Goal: Transaction & Acquisition: Purchase product/service

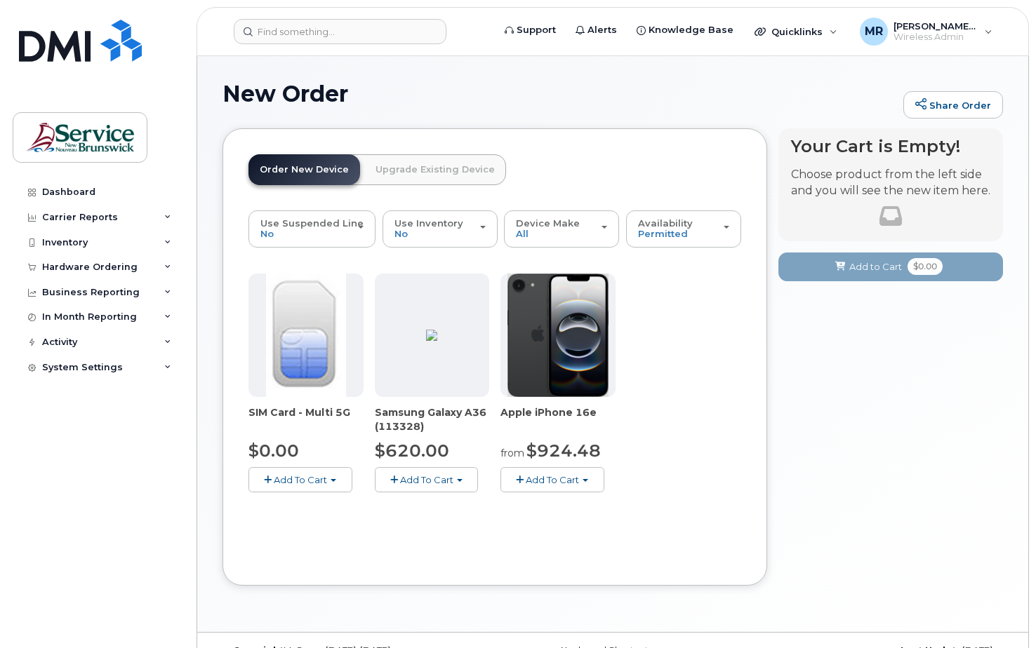
click at [396, 479] on span "button" at bounding box center [394, 480] width 8 height 9
click at [399, 510] on span at bounding box center [396, 506] width 8 height 9
click at [390, 476] on span "button" at bounding box center [394, 480] width 8 height 9
click at [403, 516] on link "$620.00 - 30-day activation (128GB model)" at bounding box center [492, 523] width 229 height 18
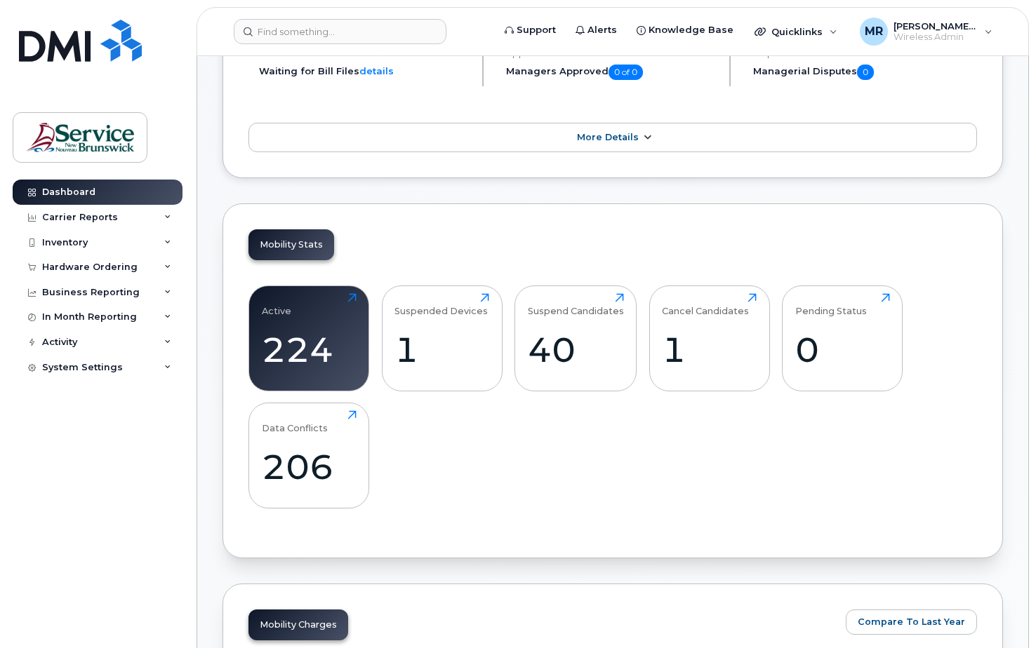
scroll to position [316, 0]
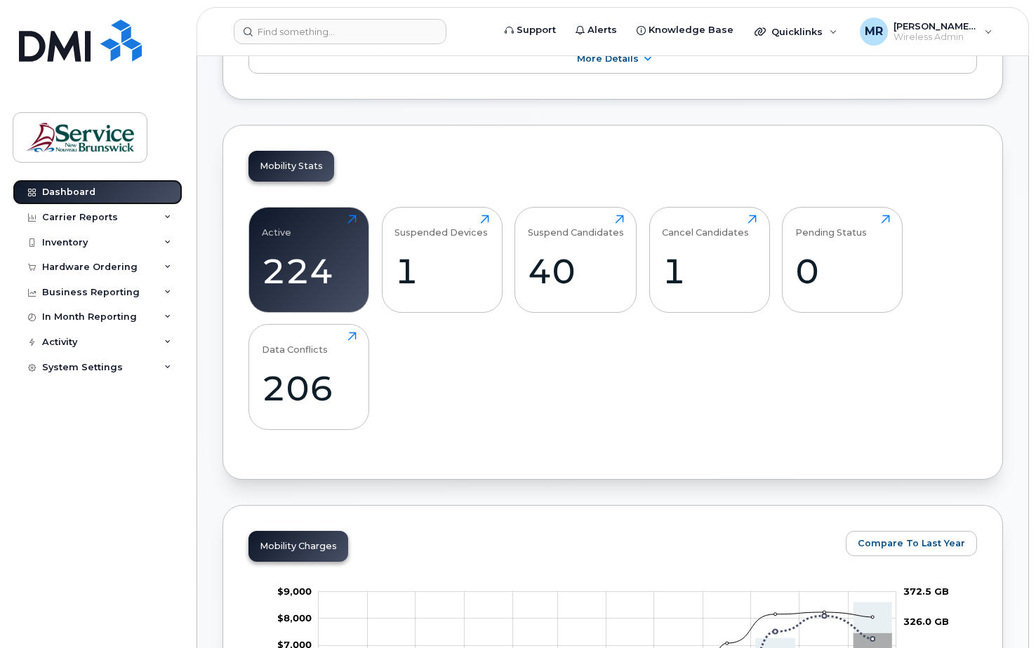
click at [70, 191] on div "Dashboard" at bounding box center [68, 192] width 53 height 11
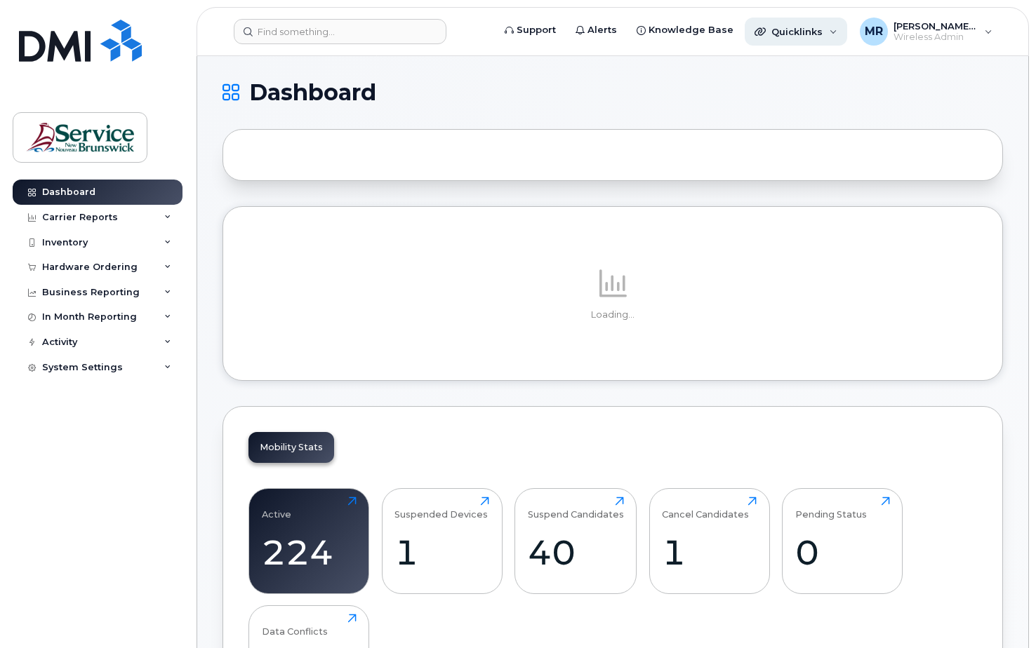
click at [790, 29] on span "Quicklinks" at bounding box center [796, 31] width 51 height 11
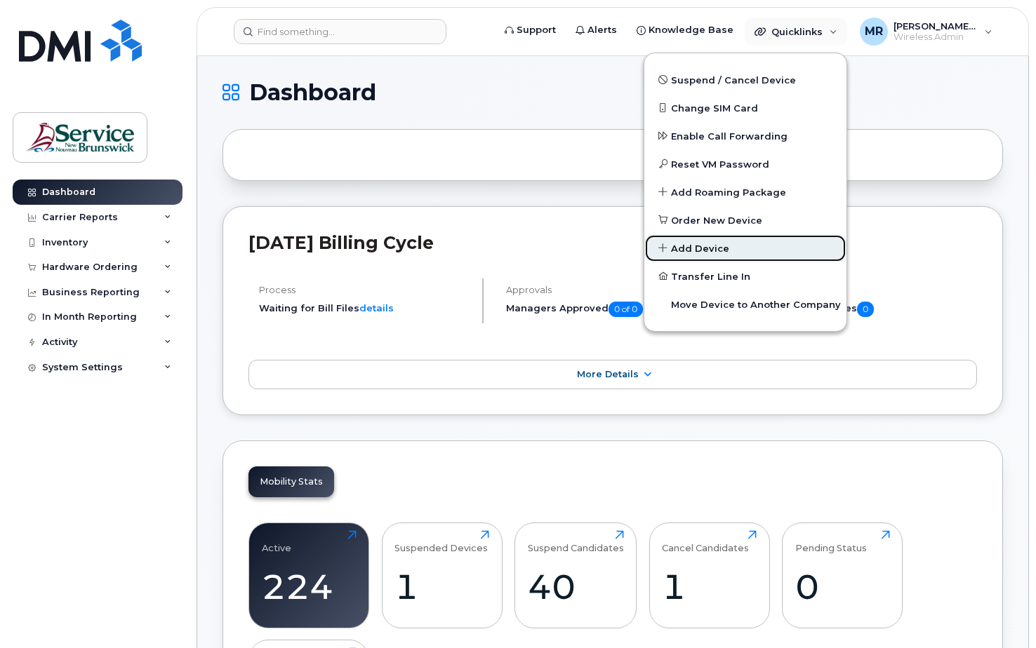
click at [693, 247] on span "Add Device" at bounding box center [700, 249] width 58 height 14
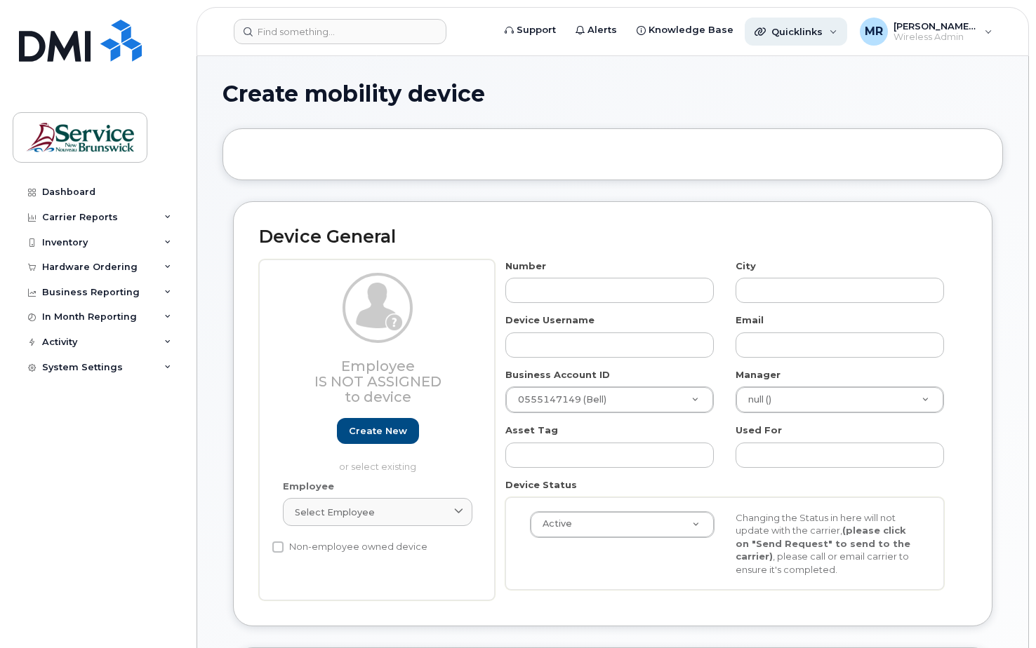
click at [803, 29] on span "Quicklinks" at bounding box center [796, 31] width 51 height 11
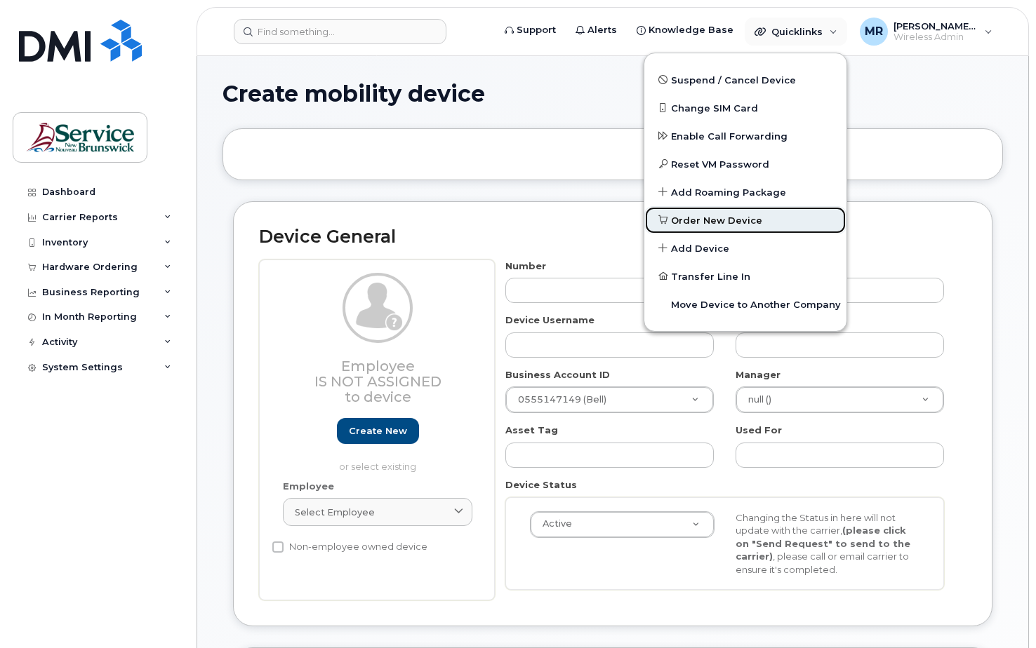
click at [712, 218] on span "Order New Device" at bounding box center [716, 221] width 91 height 14
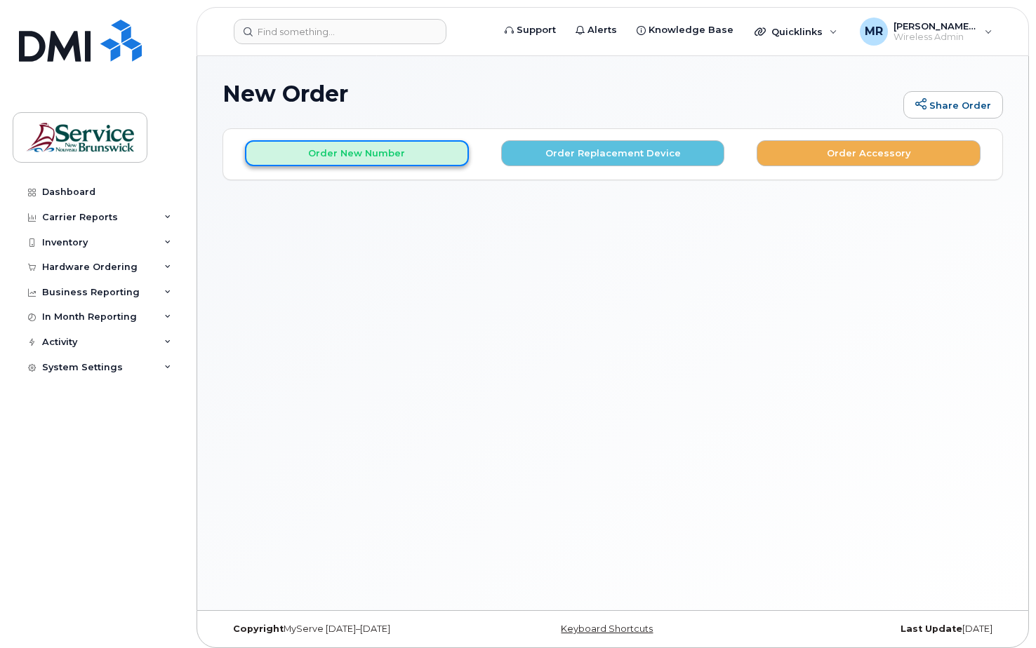
click at [365, 156] on button "Order New Number" at bounding box center [357, 153] width 224 height 26
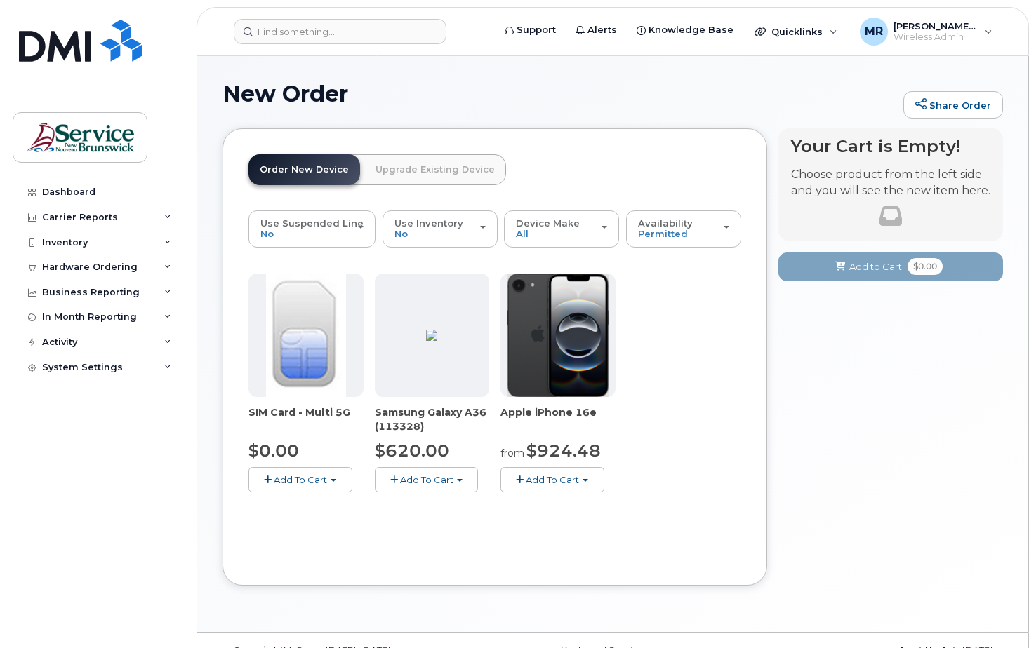
click at [392, 479] on span "button" at bounding box center [394, 480] width 8 height 9
click at [440, 506] on span "Model Black 128 GB is available" at bounding box center [475, 505] width 146 height 11
click at [424, 479] on span "Add To Cart" at bounding box center [426, 479] width 53 height 11
click at [412, 523] on link "$620.00 - 30-day activation (128GB model)" at bounding box center [492, 523] width 229 height 18
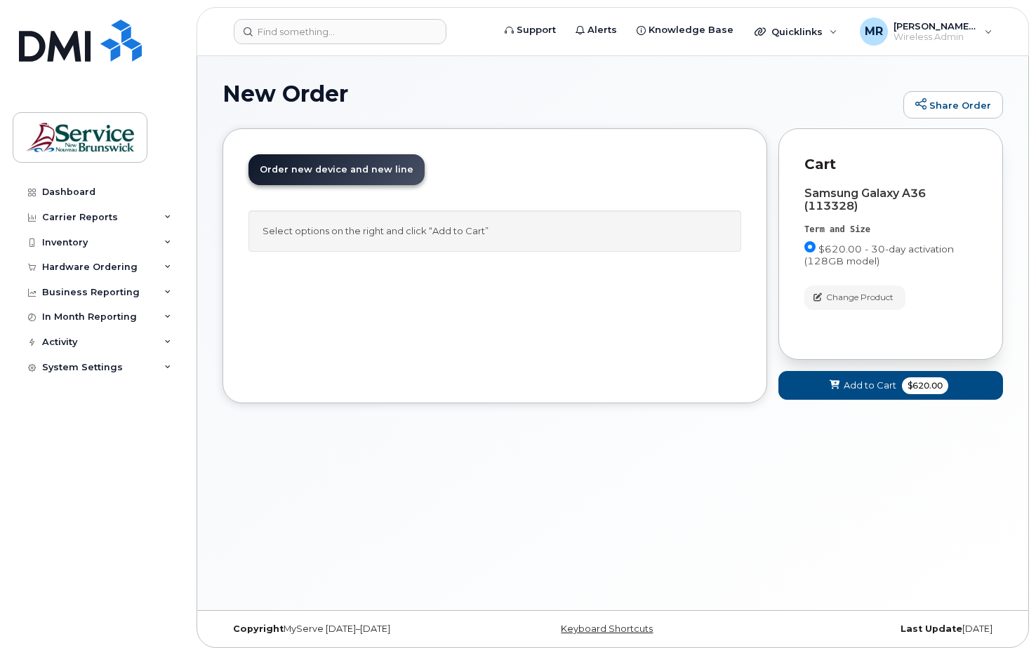
click at [295, 168] on span "Order new device and new line" at bounding box center [337, 169] width 154 height 11
click at [355, 162] on link "Order new device and new line Order new device for existing or suspended line O…" at bounding box center [336, 169] width 176 height 31
click at [280, 169] on span "Order new device and new line" at bounding box center [337, 169] width 154 height 11
click at [839, 381] on icon at bounding box center [834, 385] width 10 height 9
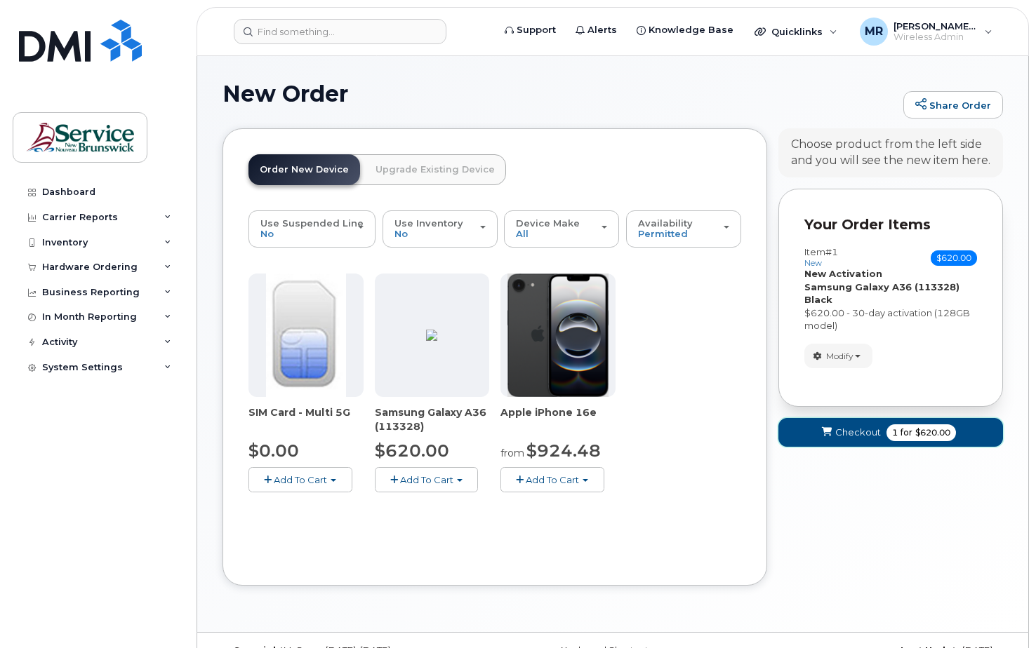
click at [927, 428] on span "$620.00" at bounding box center [932, 433] width 35 height 13
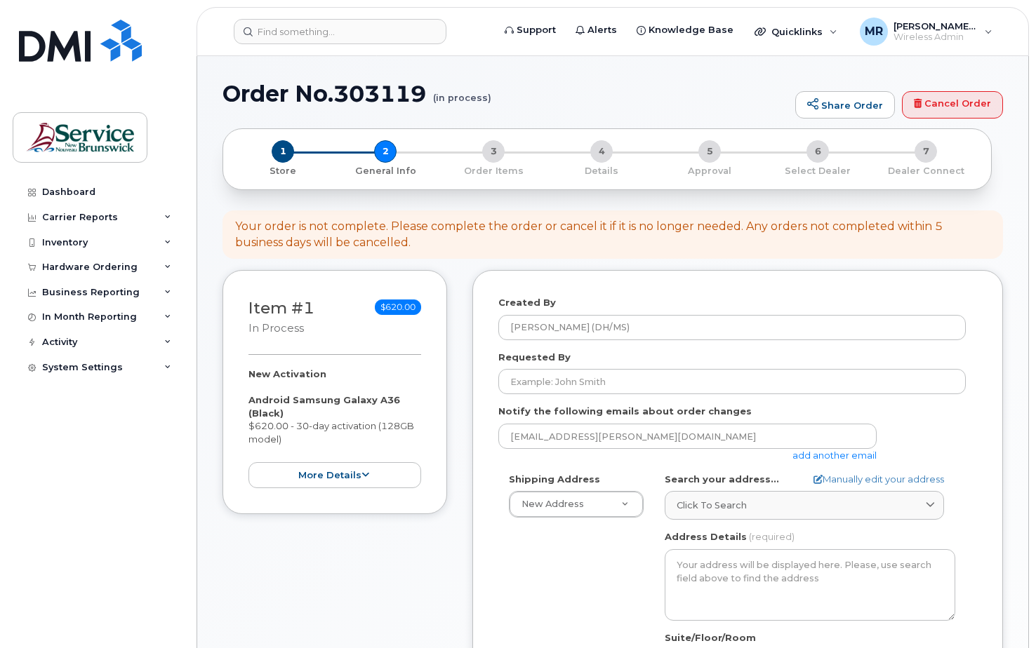
select select
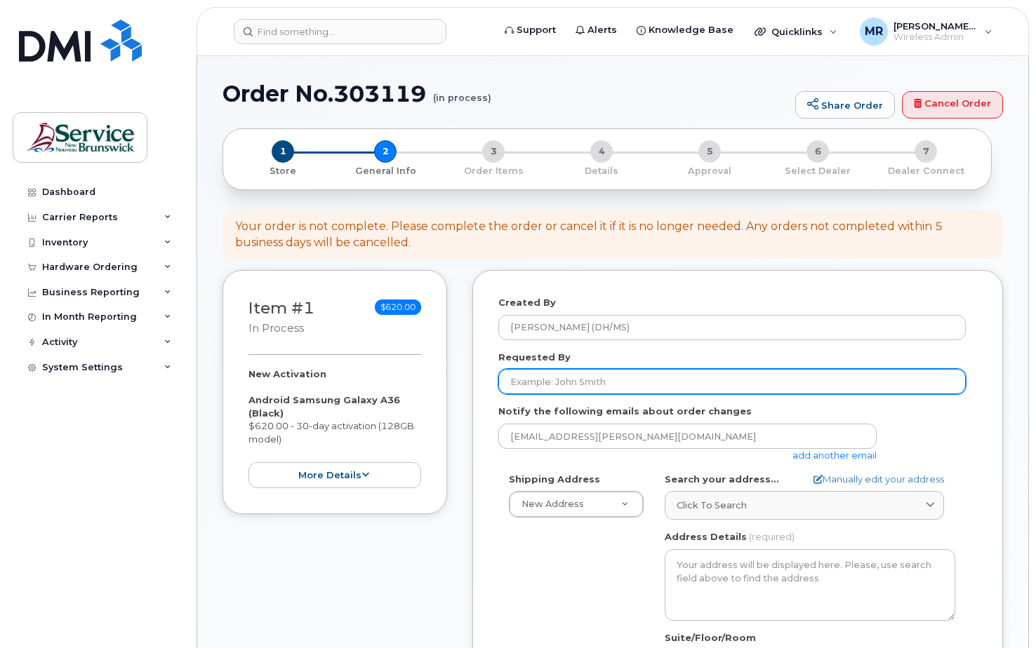
click at [549, 380] on input "Requested By" at bounding box center [731, 381] width 467 height 25
type input "[EMAIL_ADDRESS][PERSON_NAME][DOMAIN_NAME]"
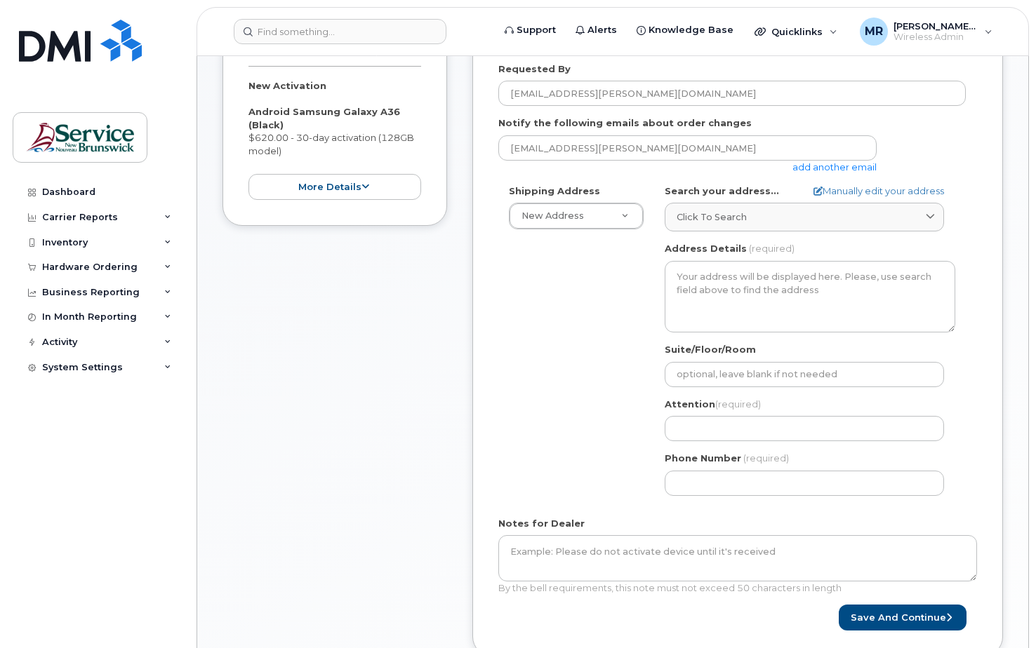
scroll to position [316, 0]
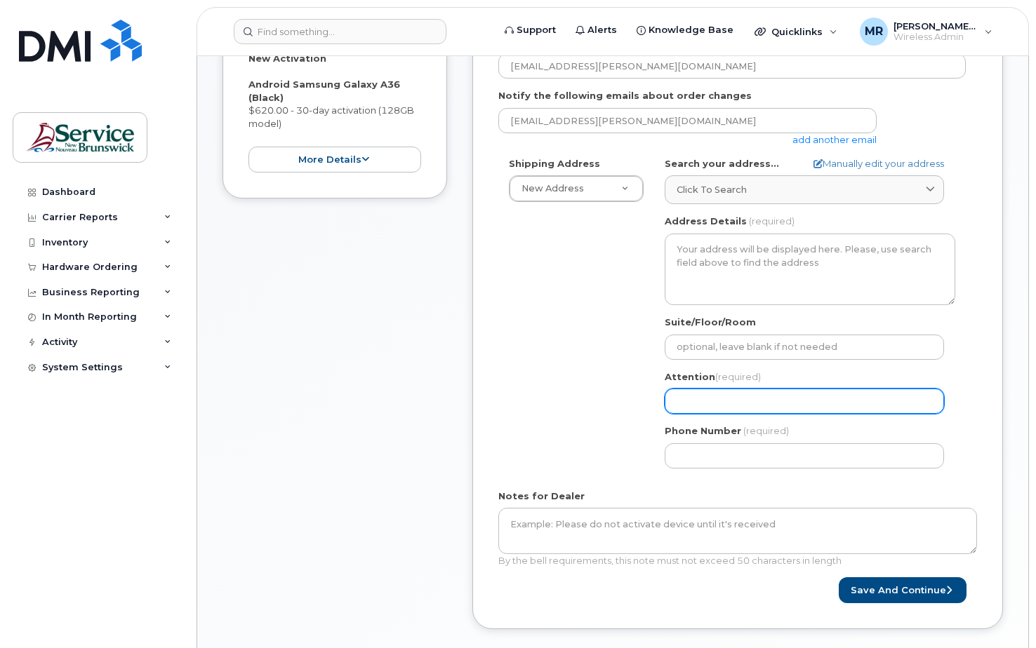
click at [710, 398] on input "Attention (required)" at bounding box center [803, 401] width 279 height 25
select select
type input "He"
select select
type input "Hea"
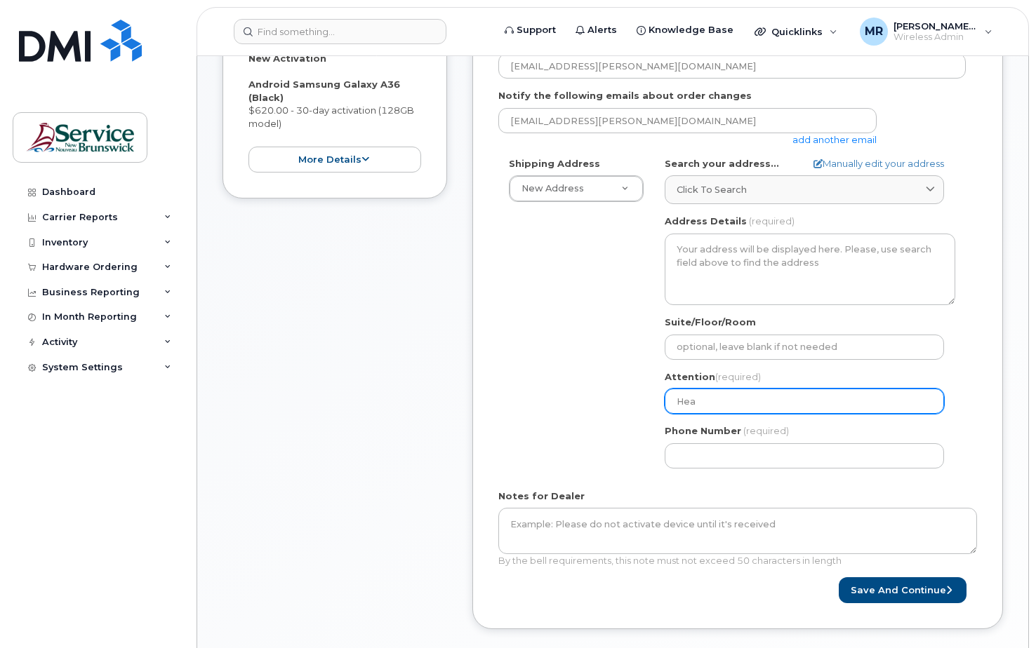
select select
type input "Heal"
select select
type input "Healt"
select select
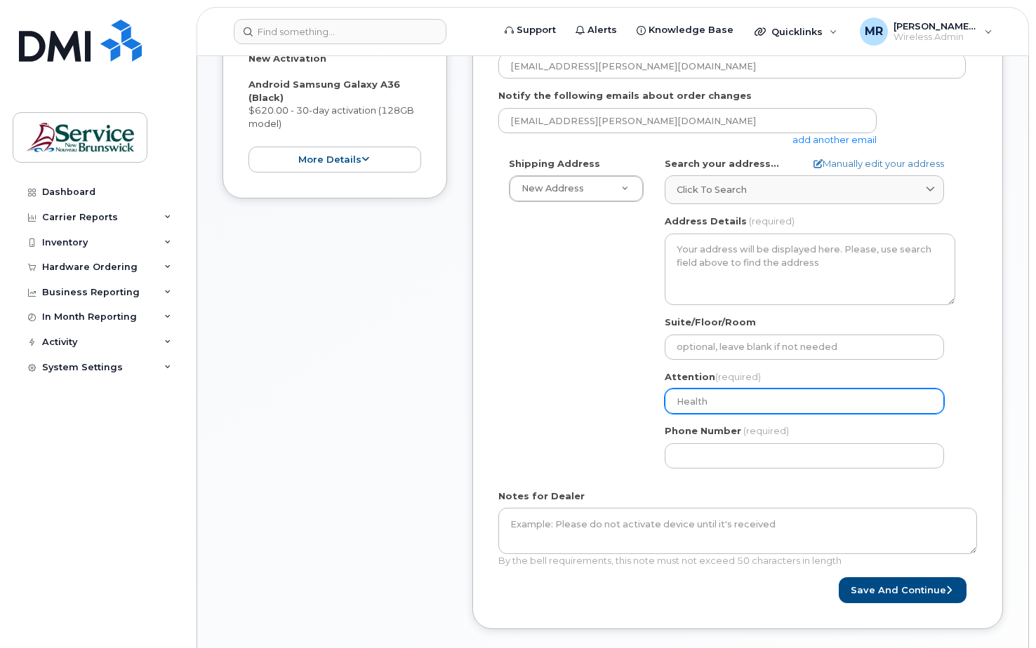
type input "Health"
select select
type input "Healt"
select select
type input "Heal"
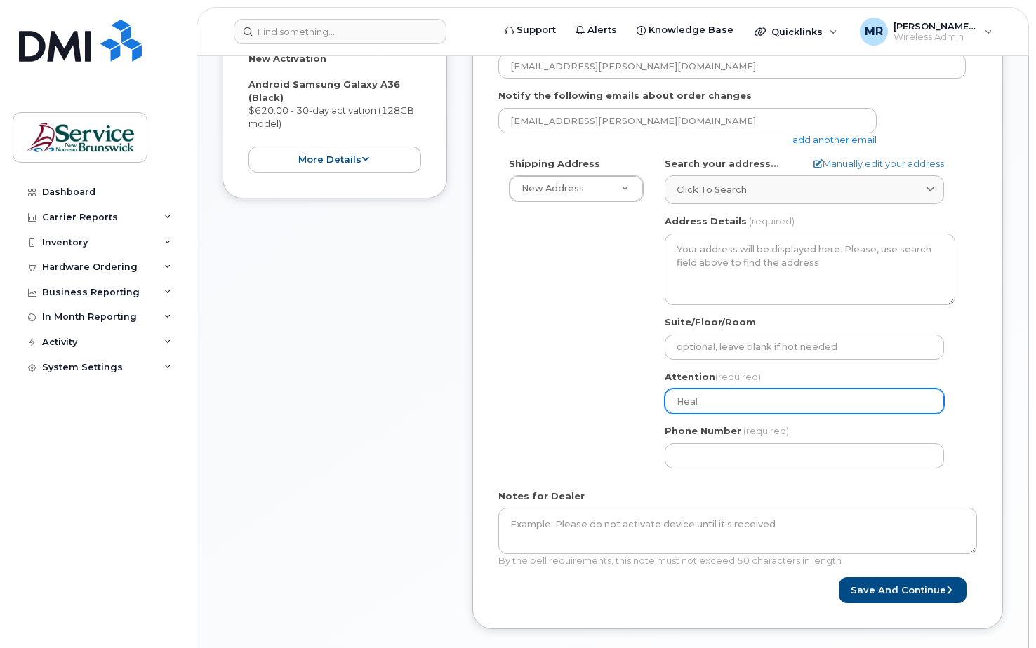
select select
type input "Hea"
select select
type input "Heat"
select select
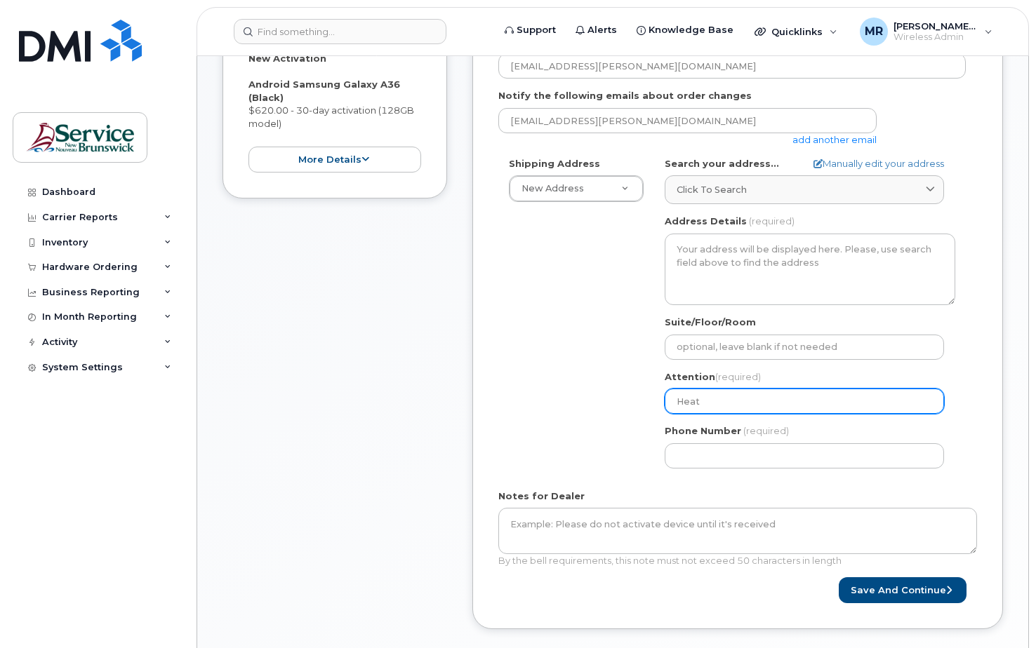
type input "Heath"
select select
type input "Heathe"
select select
type input "Heather"
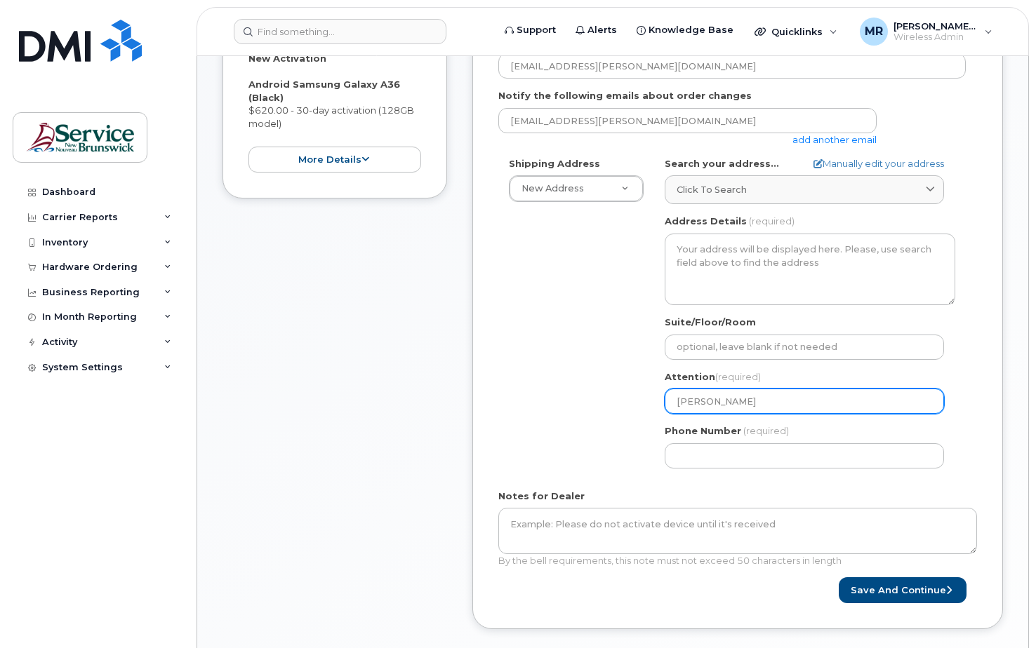
select select
type input "Heather S"
select select
type input "Heather Se"
select select
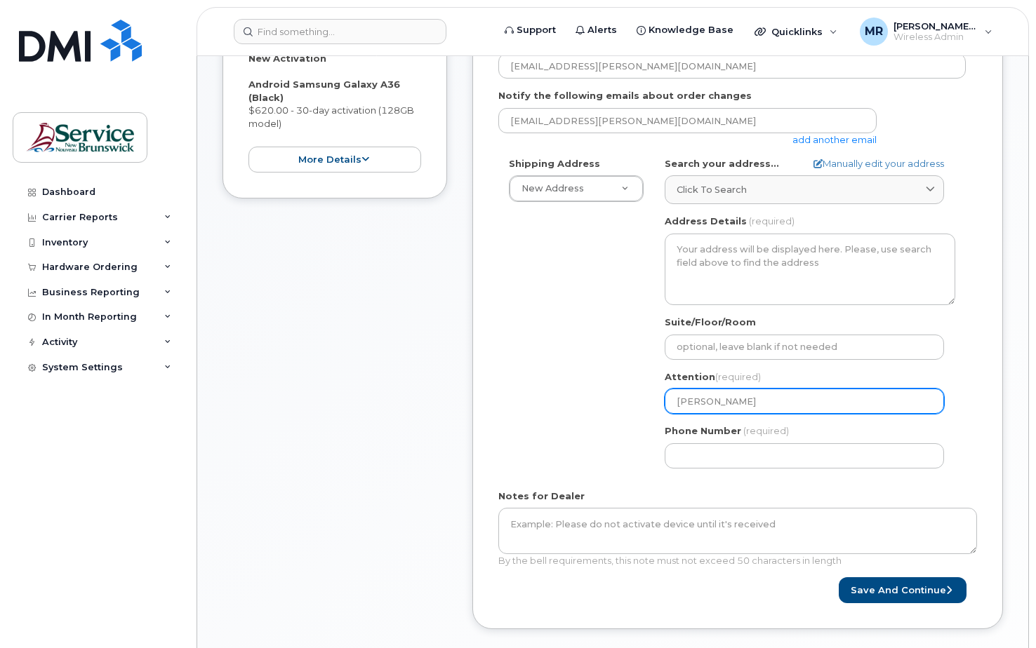
type input "Heather Sew"
select select
type input "Heather Sewe"
select select
type input "Heather Sewel"
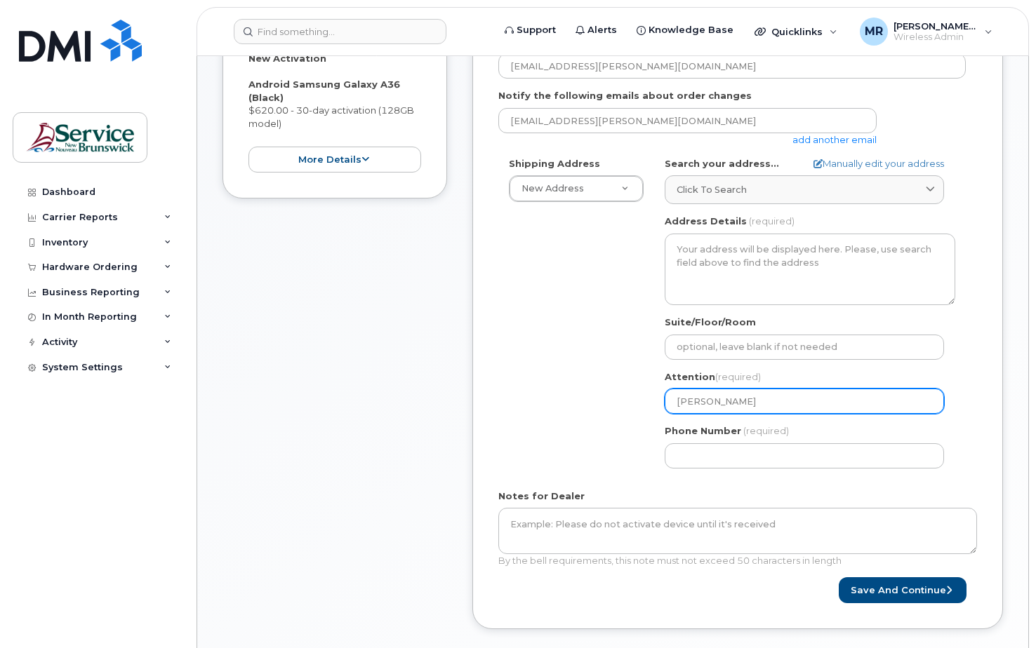
select select
type input "[PERSON_NAME]"
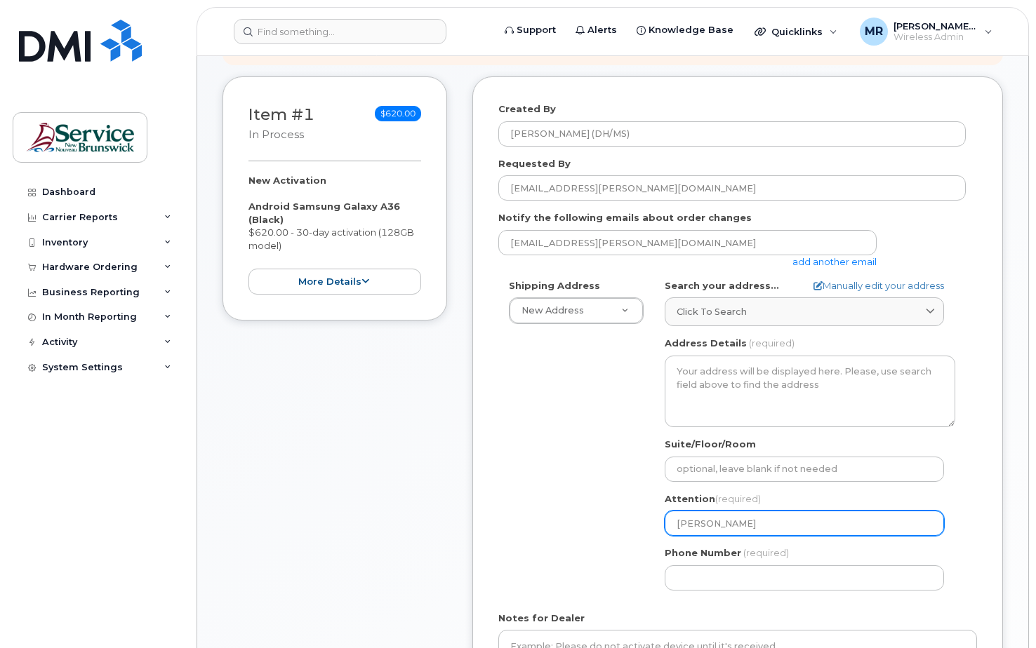
scroll to position [193, 0]
drag, startPoint x: 757, startPoint y: 523, endPoint x: 617, endPoint y: 528, distance: 140.4
click at [617, 528] on div "Shipping Address New Address New Address ASD-E Main Office ASD-N Bathurst Educa…" at bounding box center [731, 441] width 467 height 322
select select
type input "R"
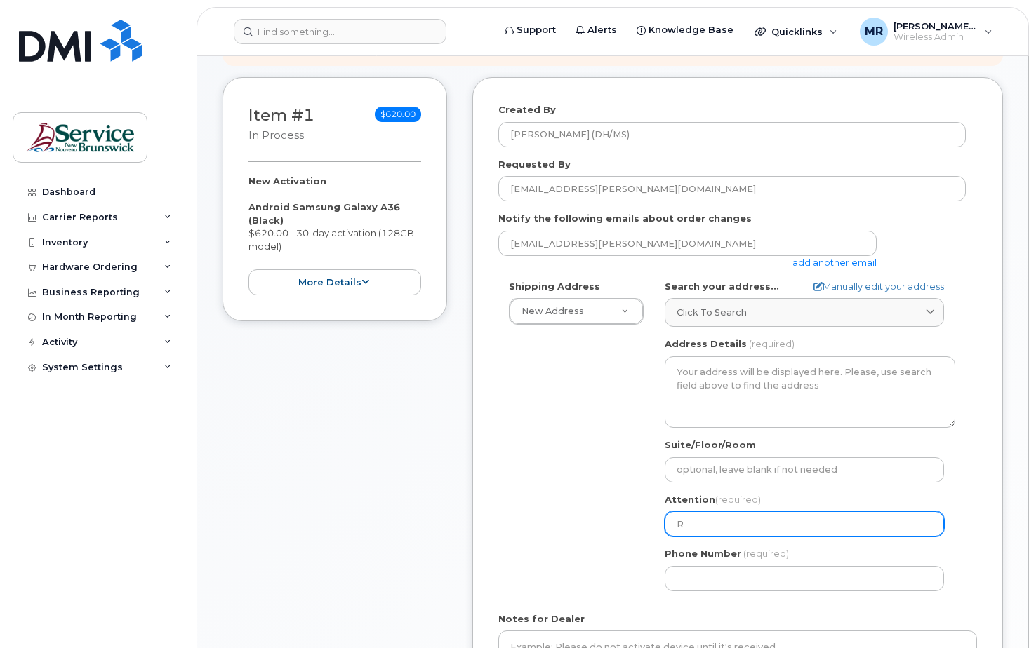
select select
type input "Ro"
select select
type input "Ros"
select select
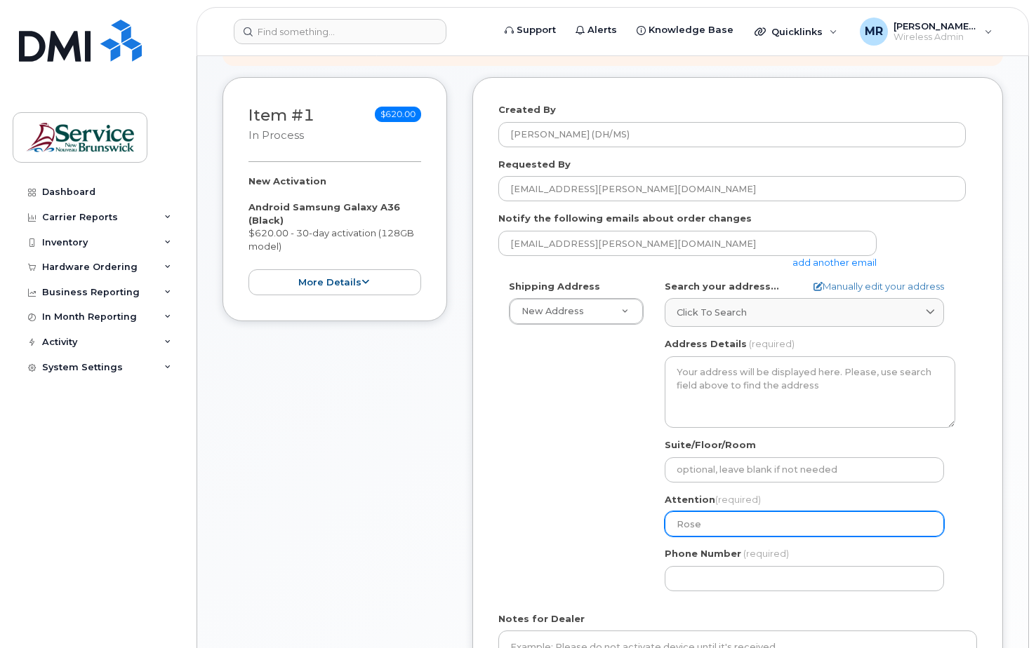
type input "Rose"
select select
type input "Rose M"
select select
type input "Rose Mu"
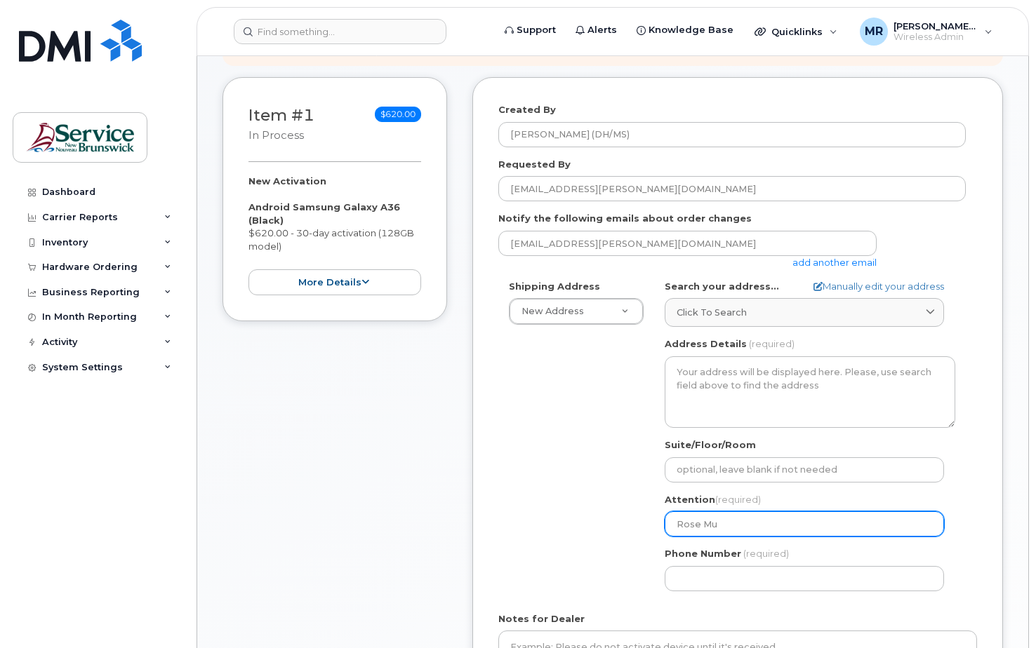
select select
type input "Rose Mun"
select select
type input "Rose Munn"
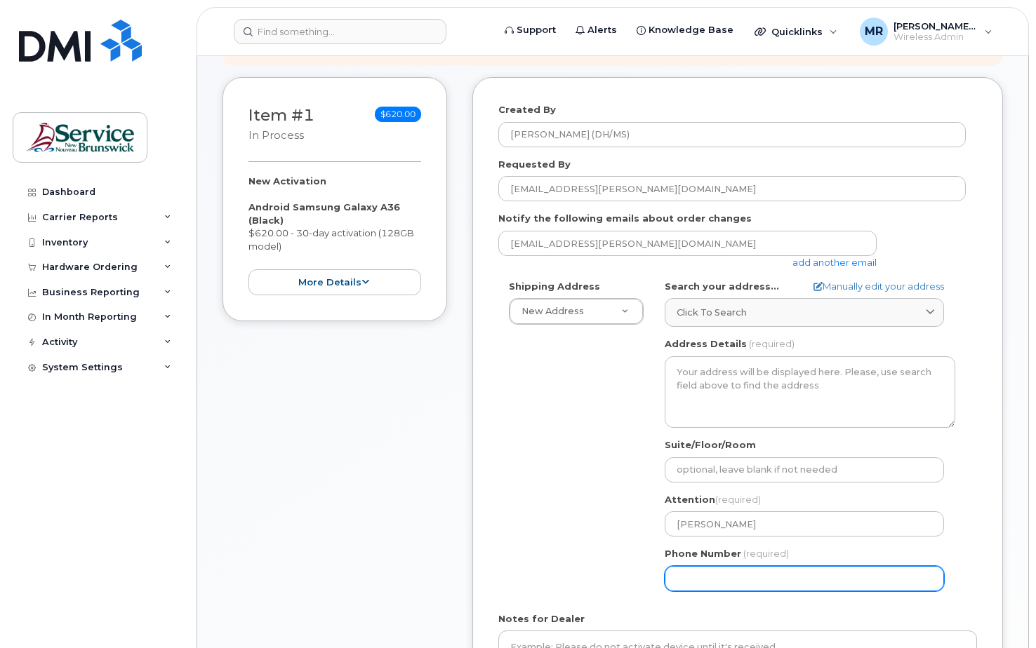
drag, startPoint x: 702, startPoint y: 577, endPoint x: 689, endPoint y: 577, distance: 13.3
click at [701, 577] on input "Phone Number" at bounding box center [803, 578] width 279 height 25
type input "506476170"
select select
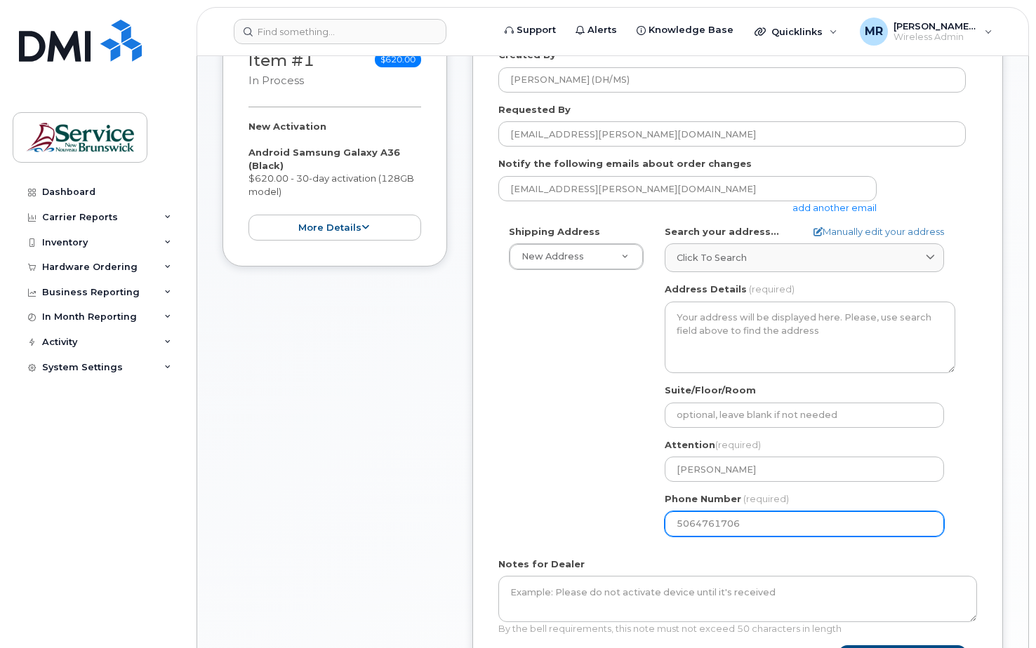
scroll to position [246, 0]
type input "5064761706"
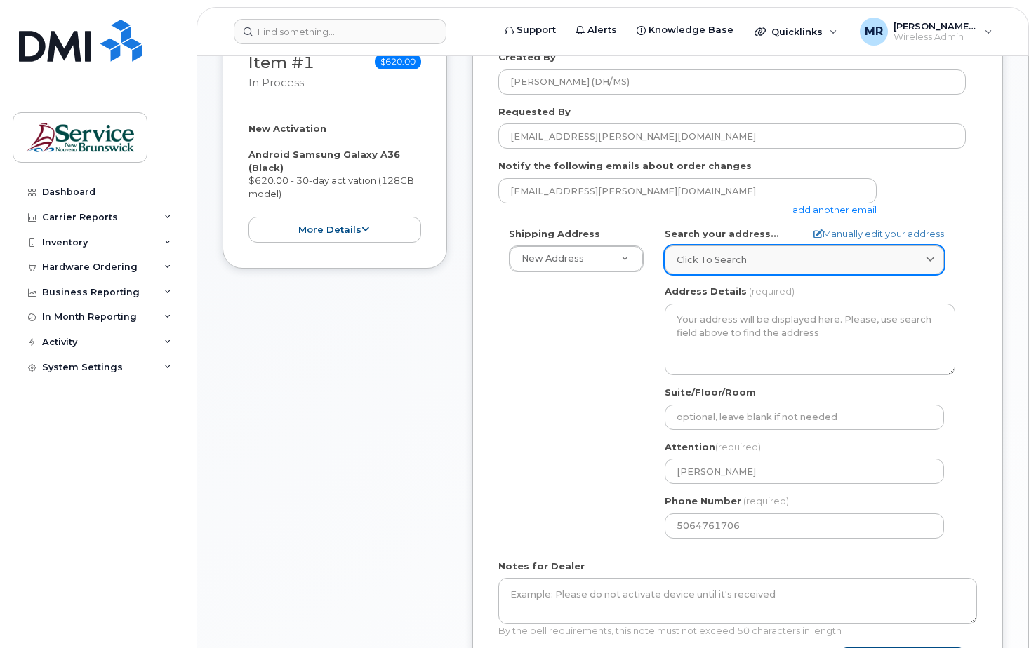
click at [710, 261] on span "Click to search" at bounding box center [711, 259] width 70 height 13
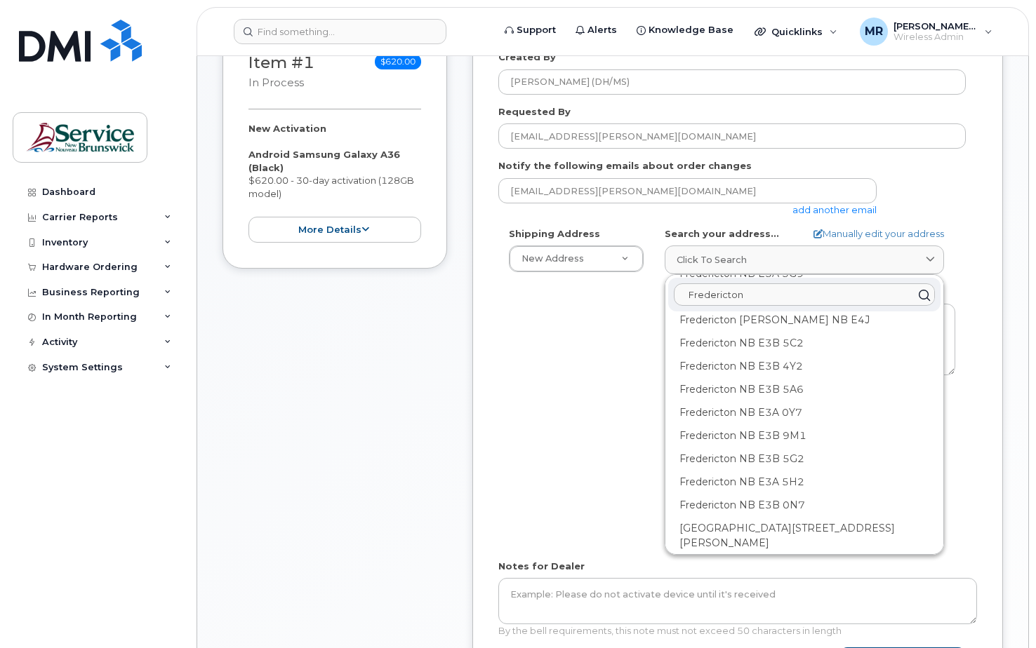
scroll to position [684, 0]
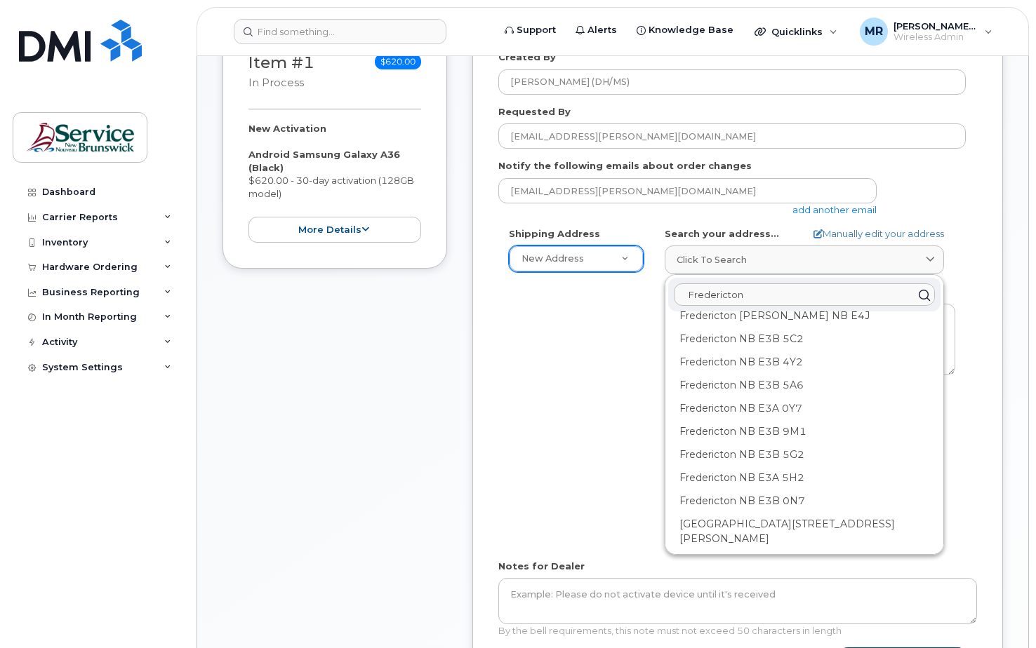
type input "Fredericton"
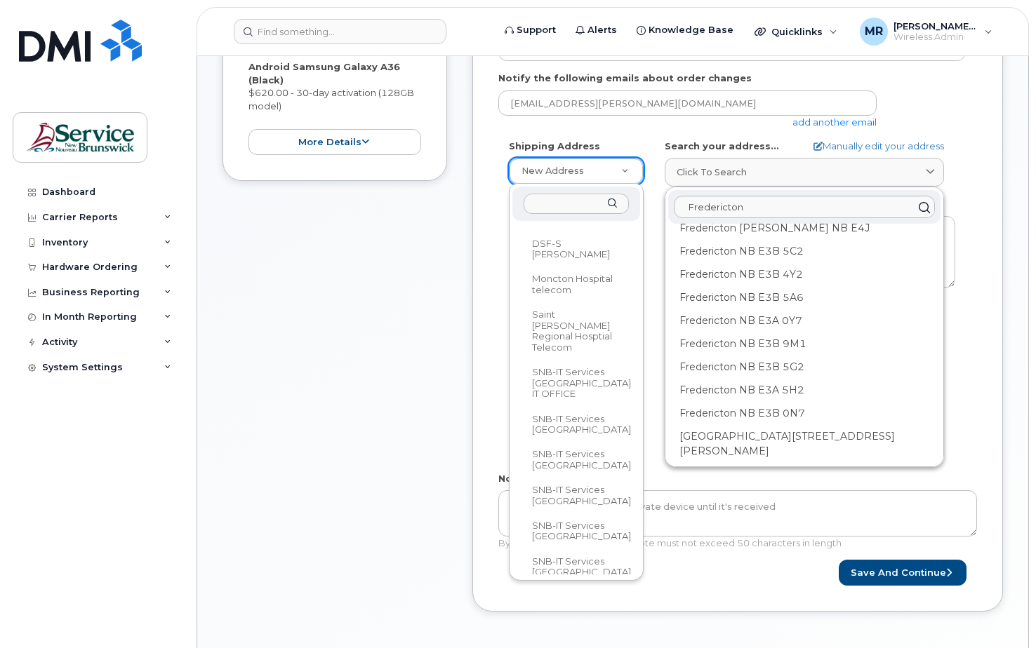
scroll to position [626, 0]
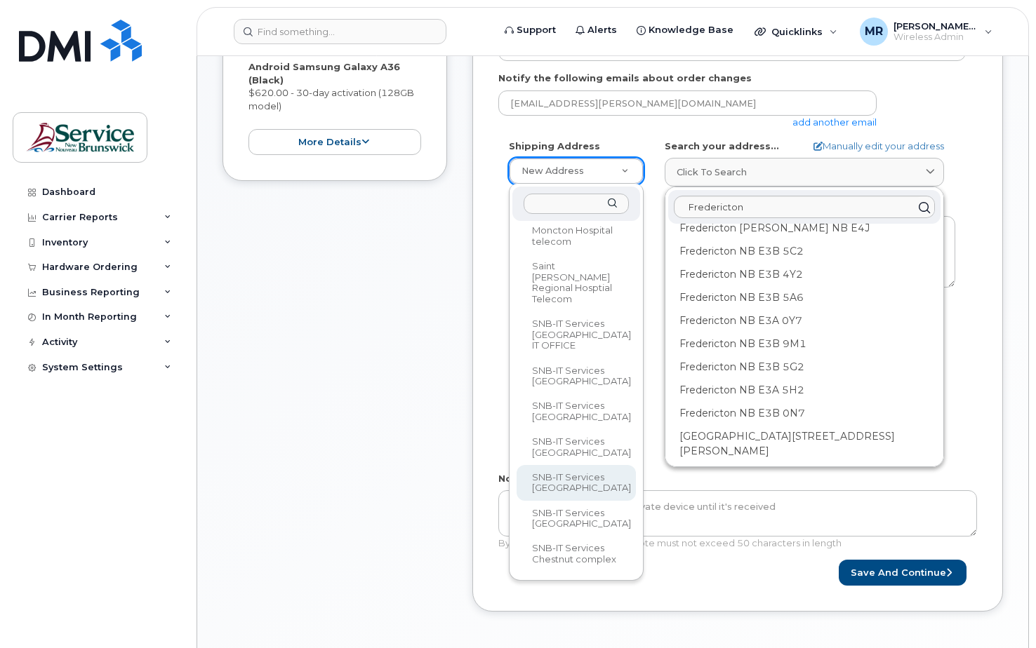
select select
type textarea "520 King St Fredericton New Brunswick E3B 6G3"
type input "Brandon Dow/Jeremy Flynn"
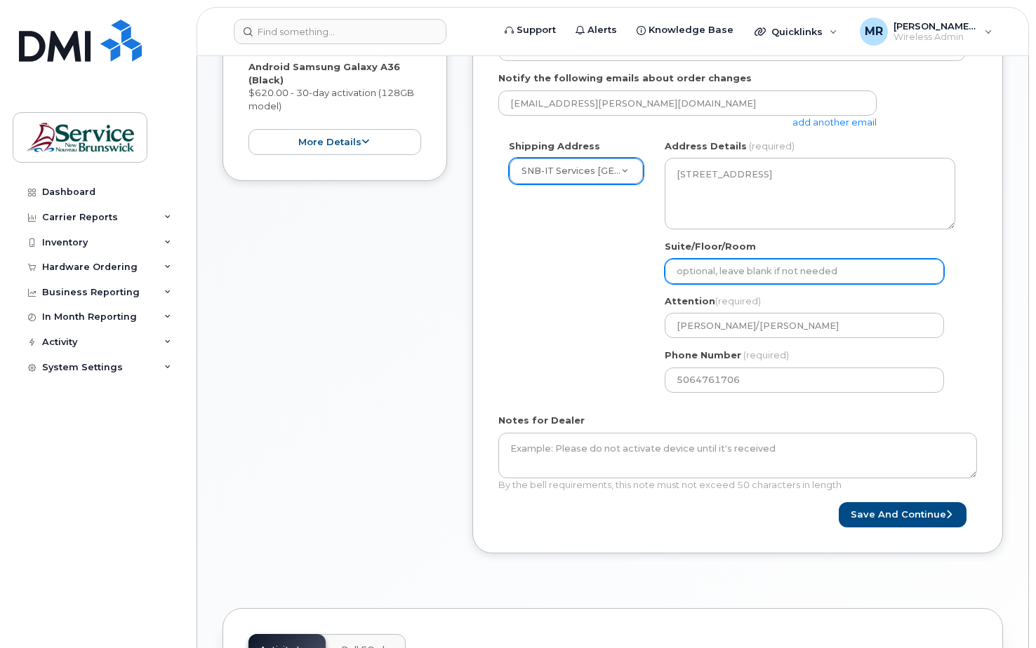
click at [706, 274] on input "Suite/Floor/Room" at bounding box center [803, 271] width 279 height 25
select select
type input "2"
select select
type input "2n"
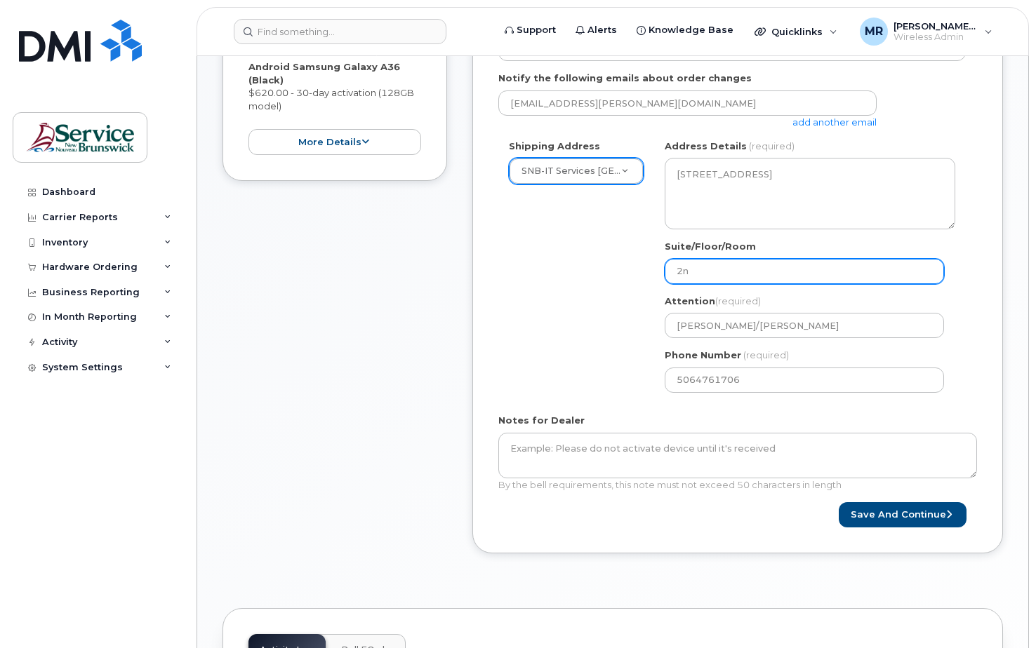
select select
type input "2nd"
select select
type input "2nd f"
select select
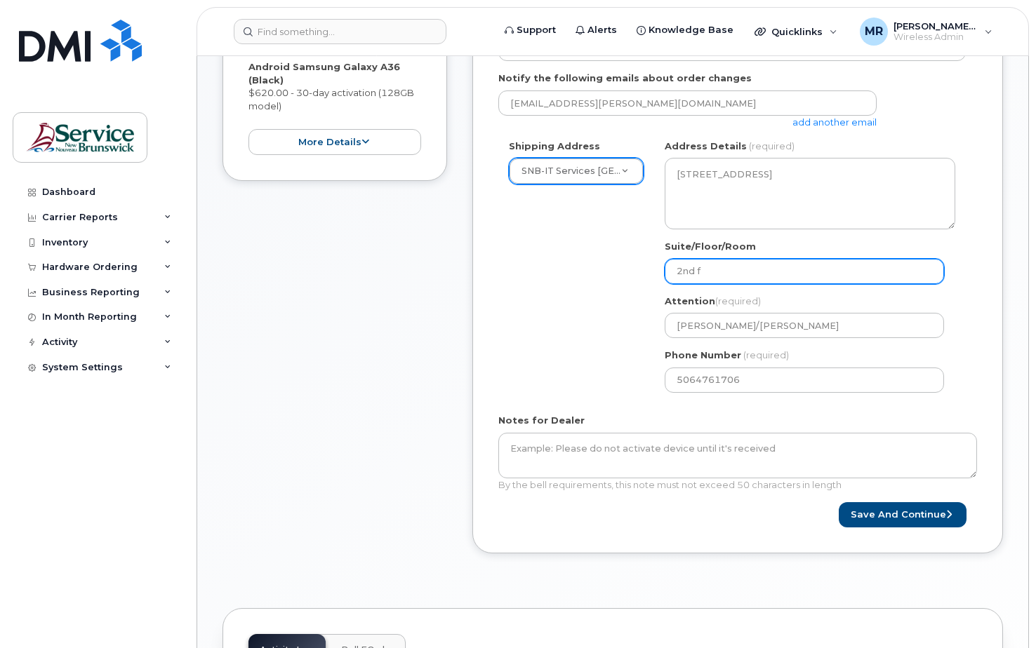
type input "2nd fl"
select select
type input "2nd flo"
select select
type input "2nd floo"
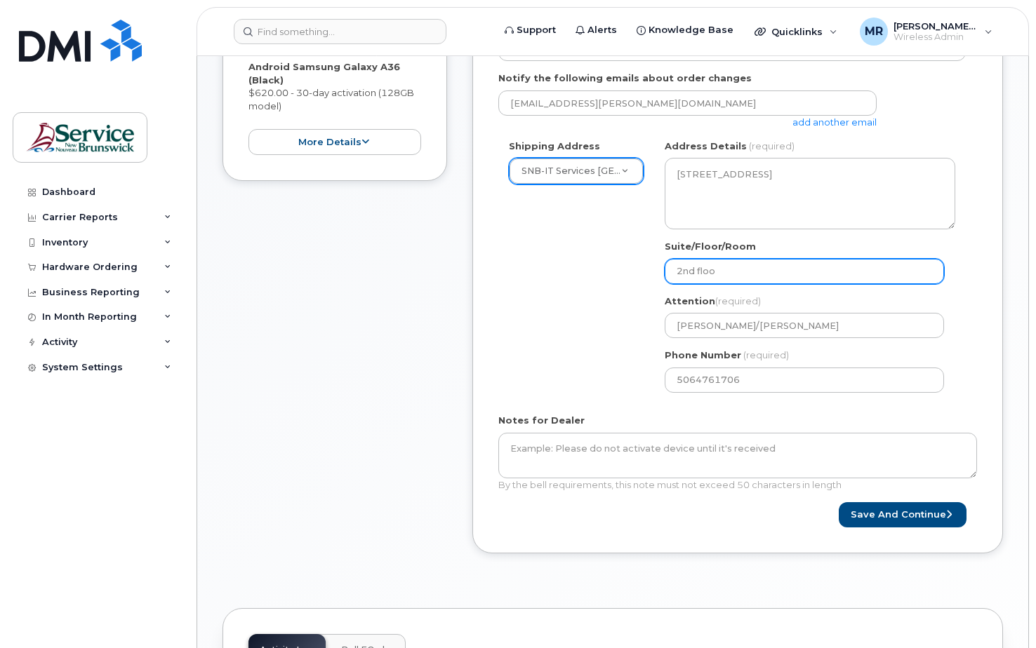
select select
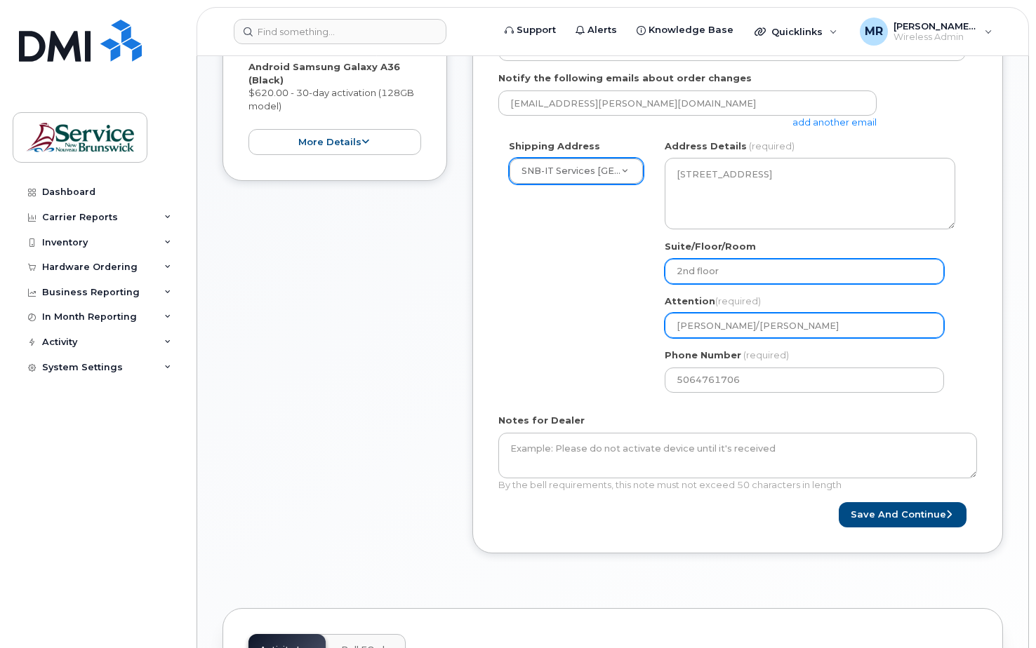
type input "2nd floor"
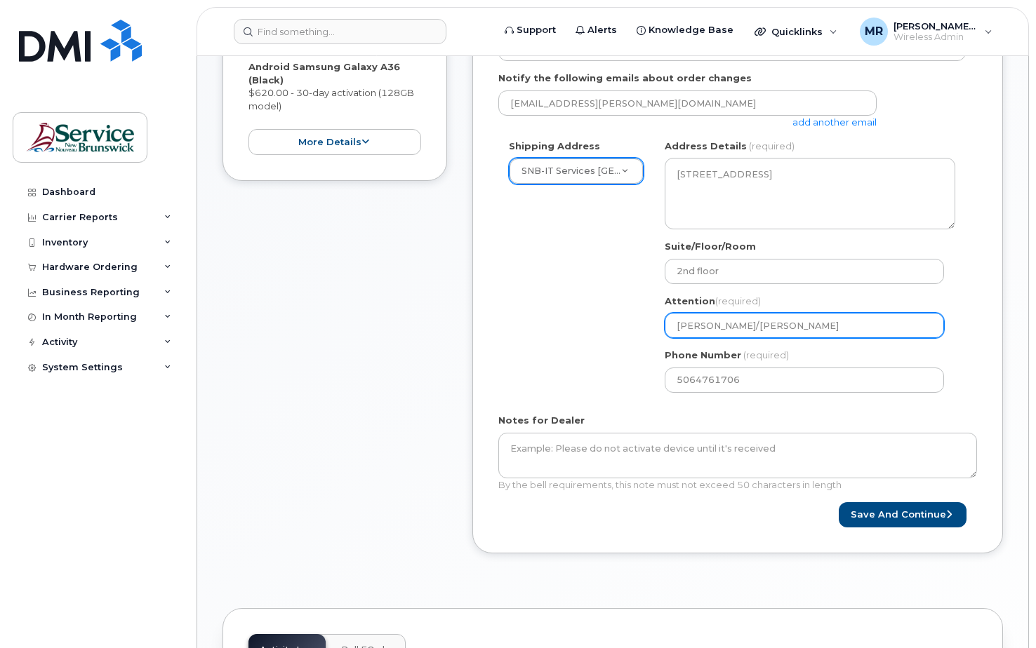
click at [739, 321] on input "Brandon Dow/Jeremy Flynn" at bounding box center [803, 325] width 279 height 25
drag, startPoint x: 824, startPoint y: 326, endPoint x: 655, endPoint y: 321, distance: 169.2
click at [655, 321] on div "NB Fredericton Search your address... Manually edit your address Click to searc…" at bounding box center [810, 272] width 312 height 264
select select
type input "S"
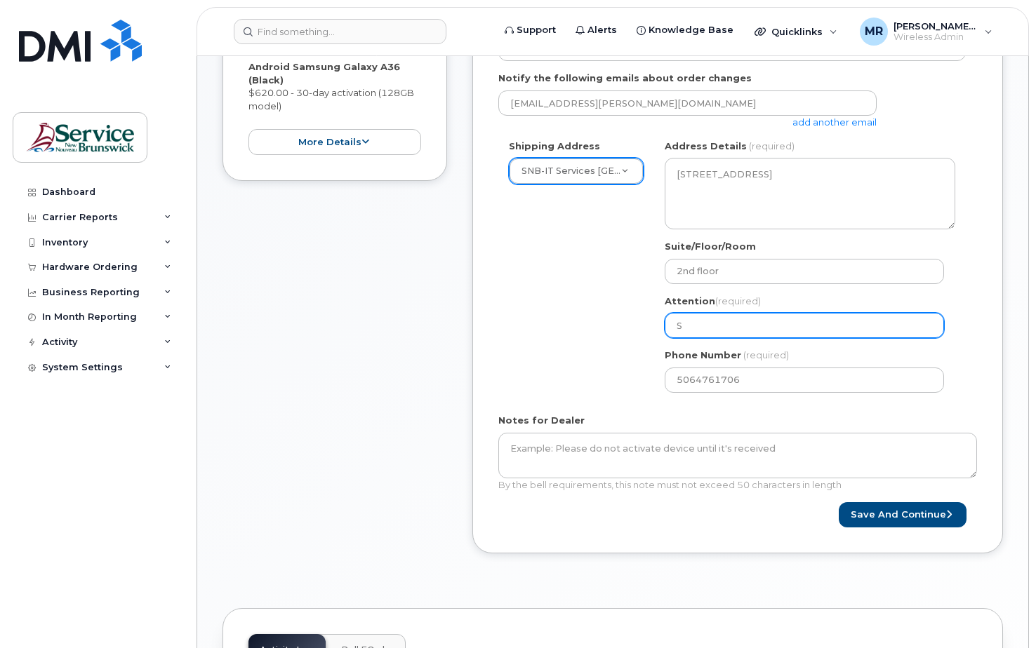
select select
type input "SC"
select select
type input "SCo"
select select
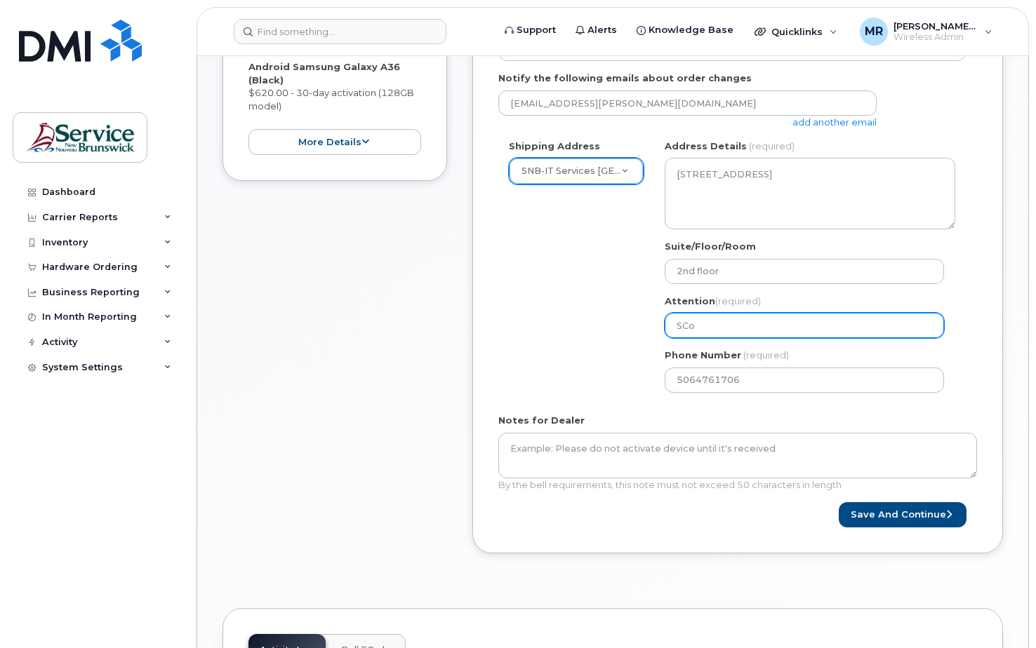
type input "SCot"
select select
type input "SCott"
select select
type input "SCot"
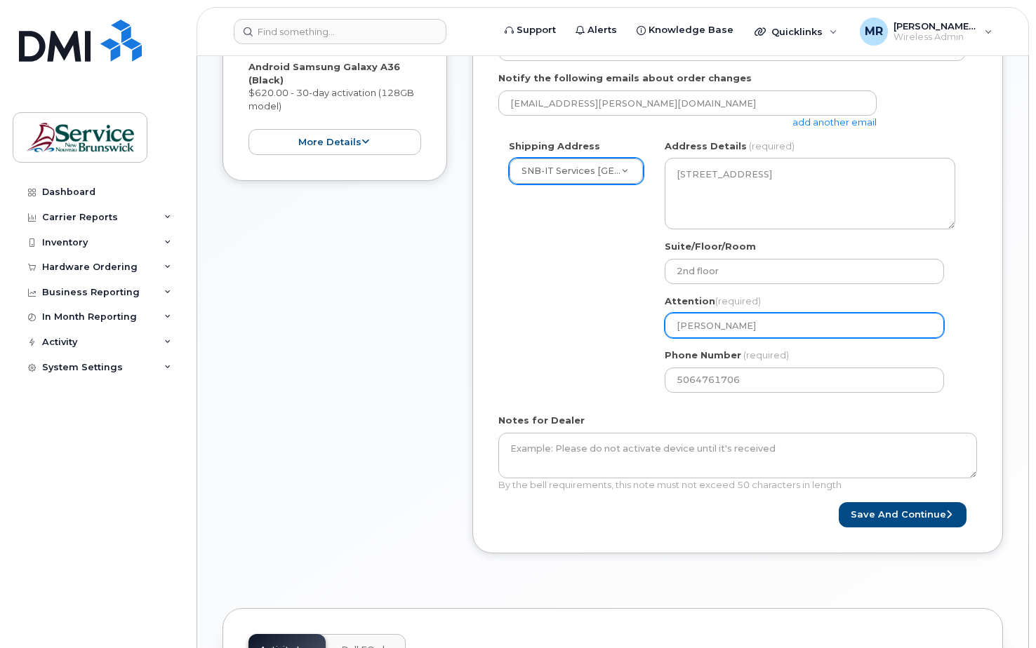
select select
type input "SCo"
select select
type input "SC"
select select
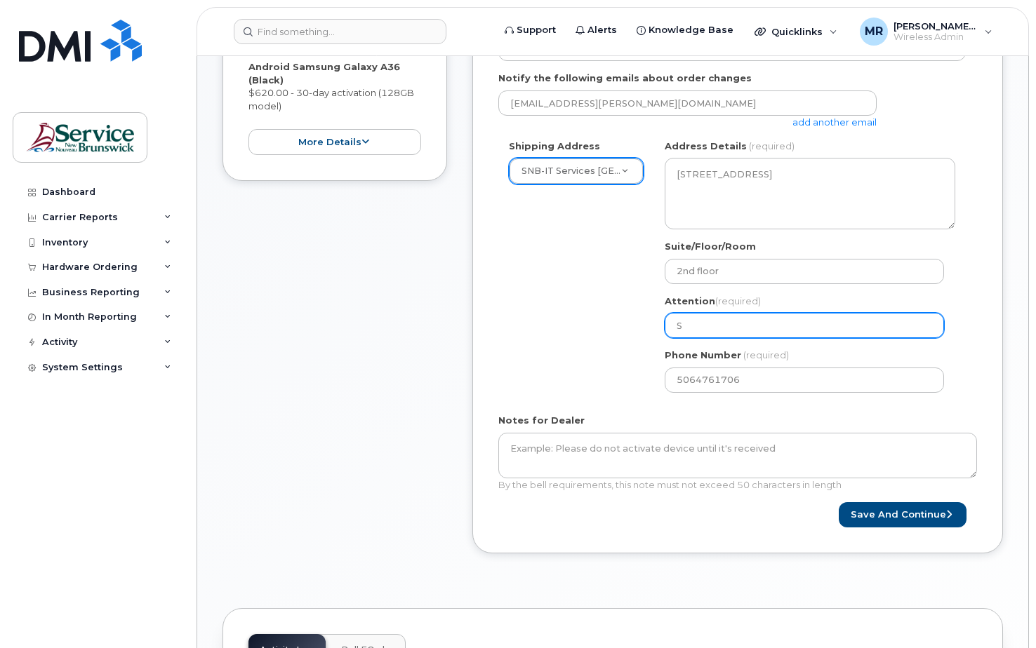
type input "Sc"
select select
type input "Sco"
select select
type input "Scot"
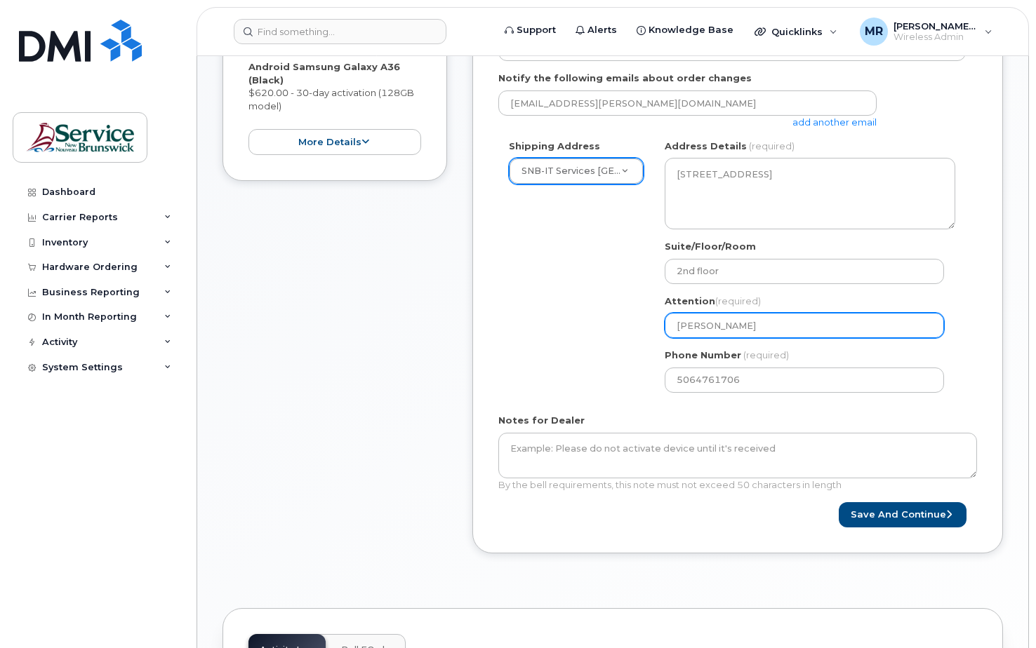
select select
type input "Scott"
select select
type input "Scott S"
select select
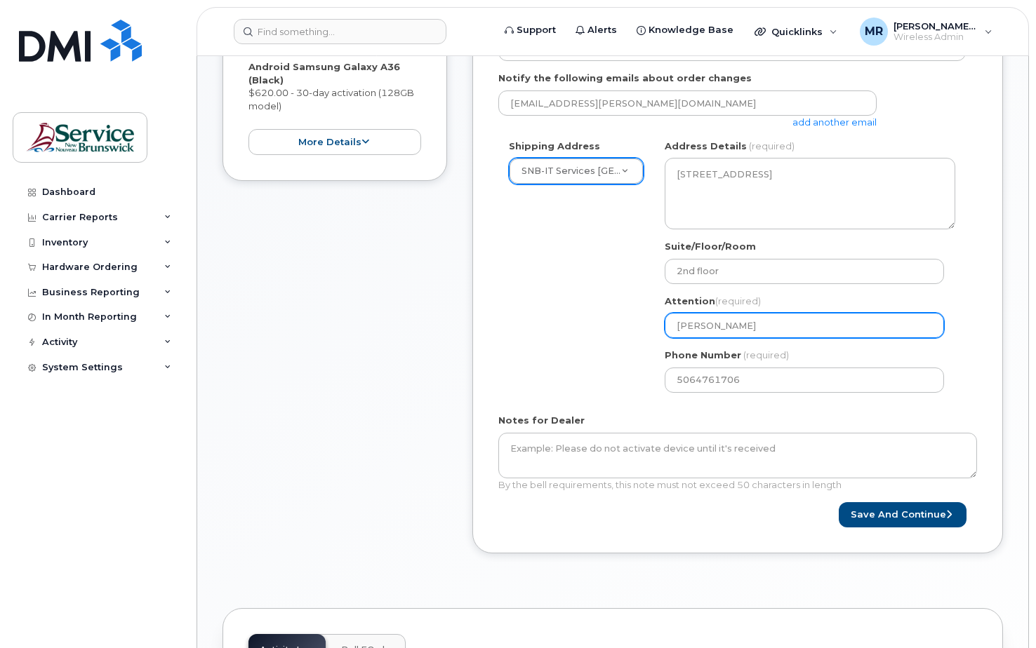
type input "Scott Sa"
select select
type input "Scott Sanf"
select select
type input "Scott Sanfo"
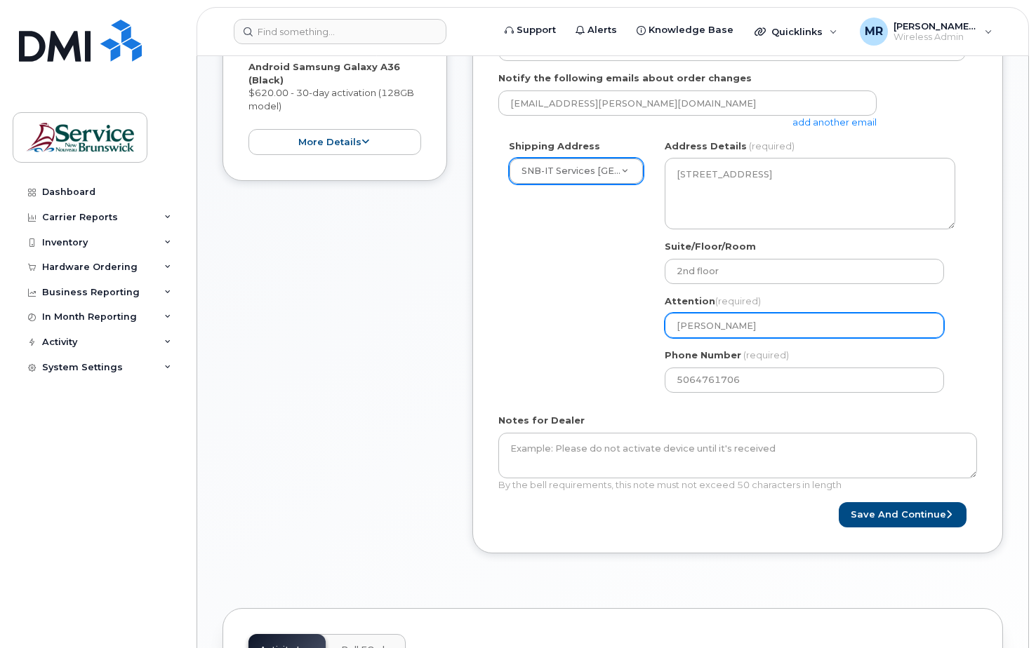
select select
type input "Scott Sanfor"
select select
type input "Scott Sanford"
select select
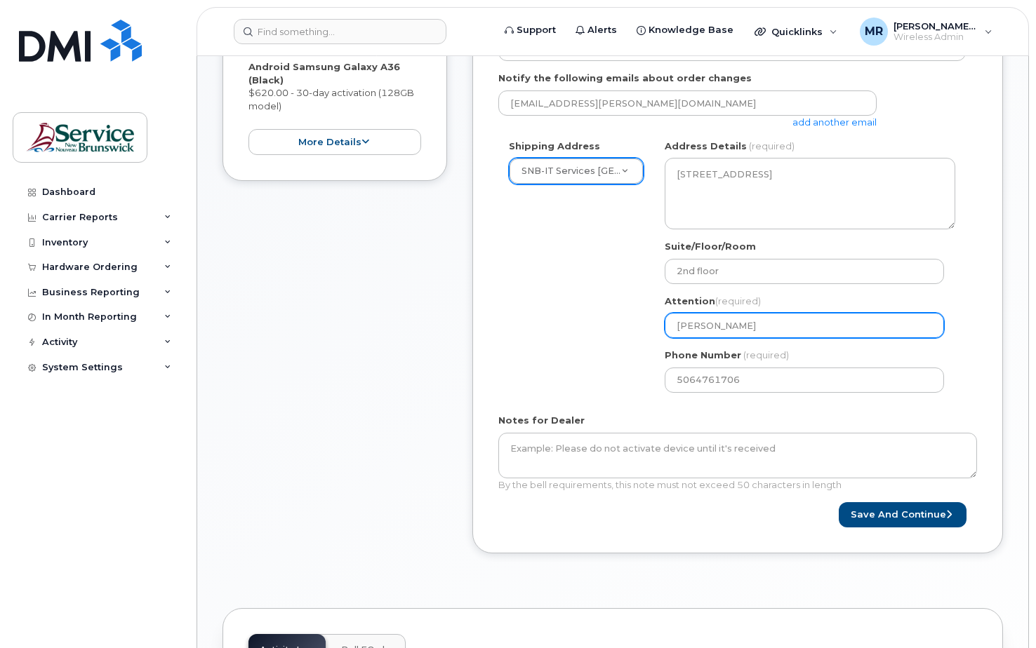
type input "Scott Sanford/"
select select
type input "Scott Sanford/C"
select select
type input "Scott Sanford/Ch"
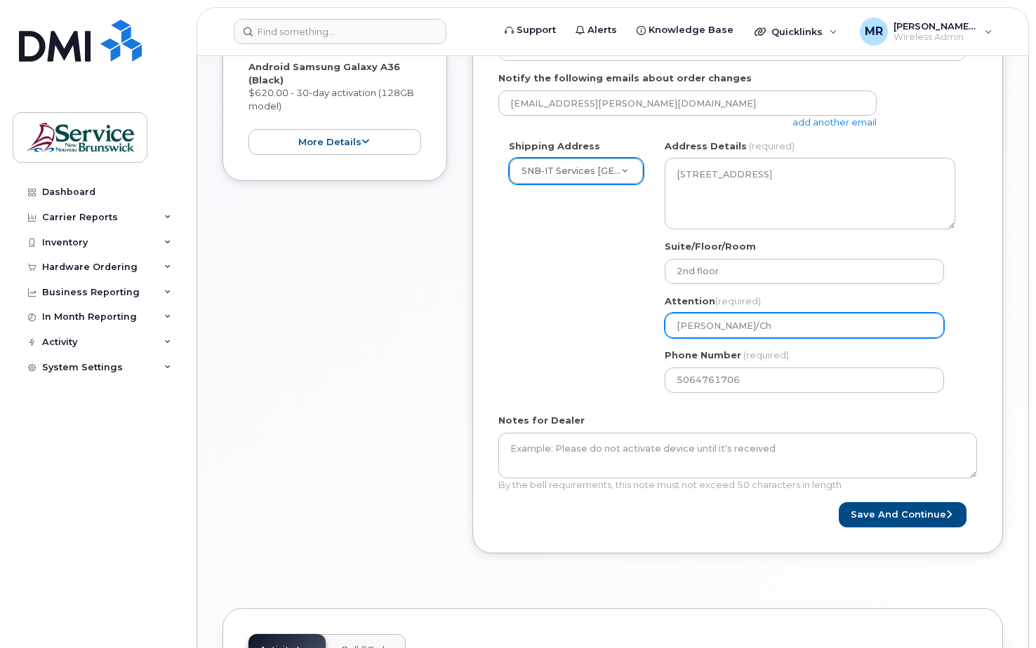
select select
type input "Scott Sanford/Chr"
select select
type input "Scott Sanford/Chri"
select select
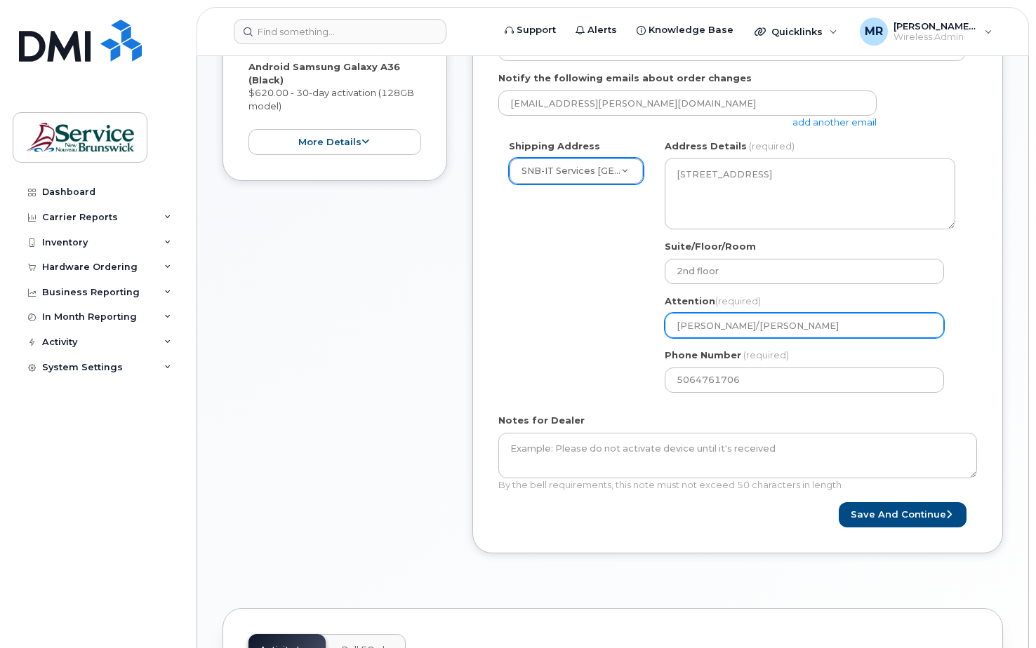
type input "Scott Sanford/Chris"
select select
type input "Scott Sanford/Chris B"
select select
type input "Scott Sanford/Chris Be"
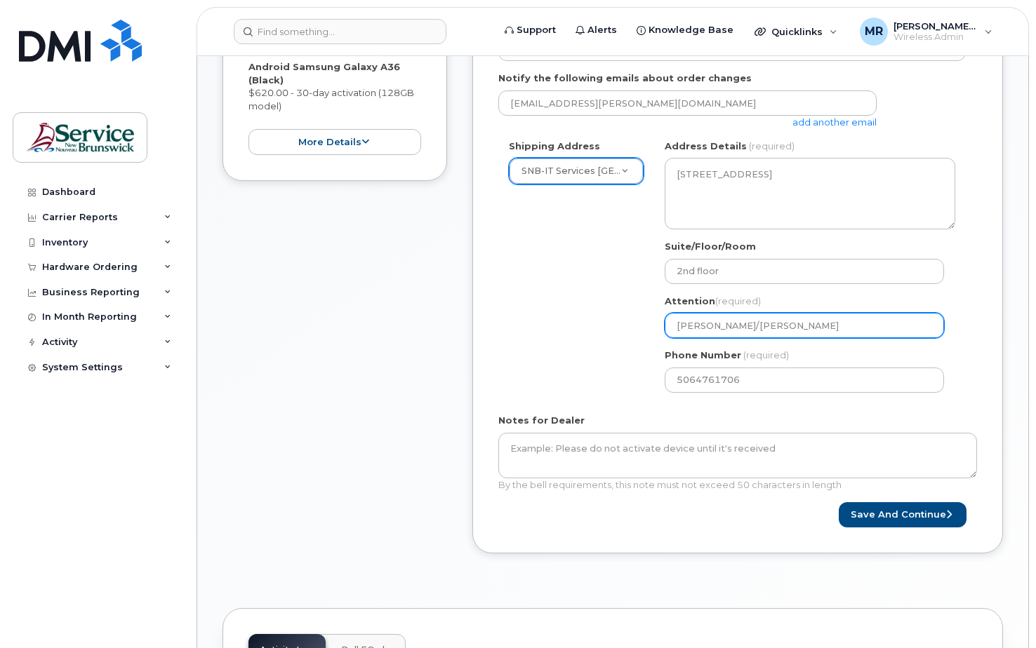
select select
type input "Scott Sanford/Chris Bea"
select select
type input "Scott Sanford/Chris Beau"
select select
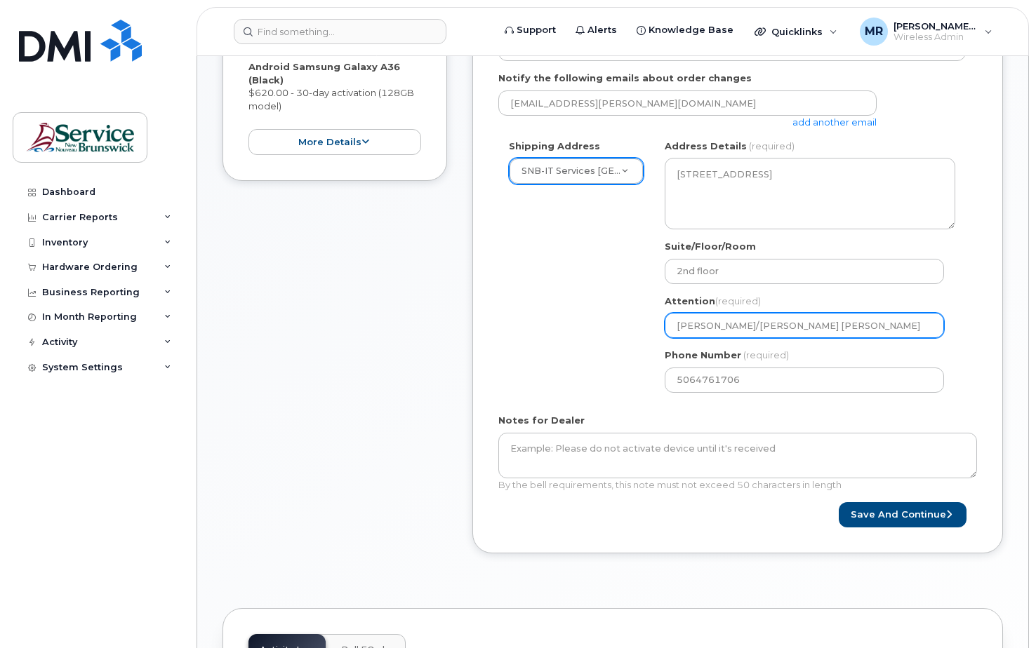
type input "Scott Sanford/Chris Beaul"
select select
type input "Scott Sanford/Chris Beauli"
select select
type input "Scott Sanford/Chris Beaulie"
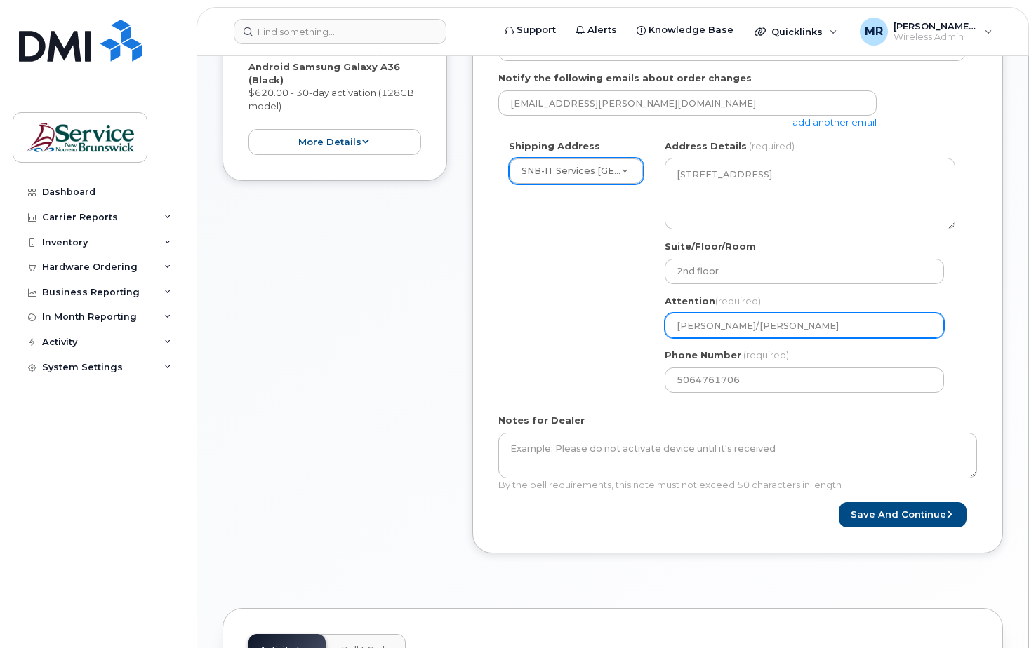
select select
type input "[PERSON_NAME]/[PERSON_NAME]"
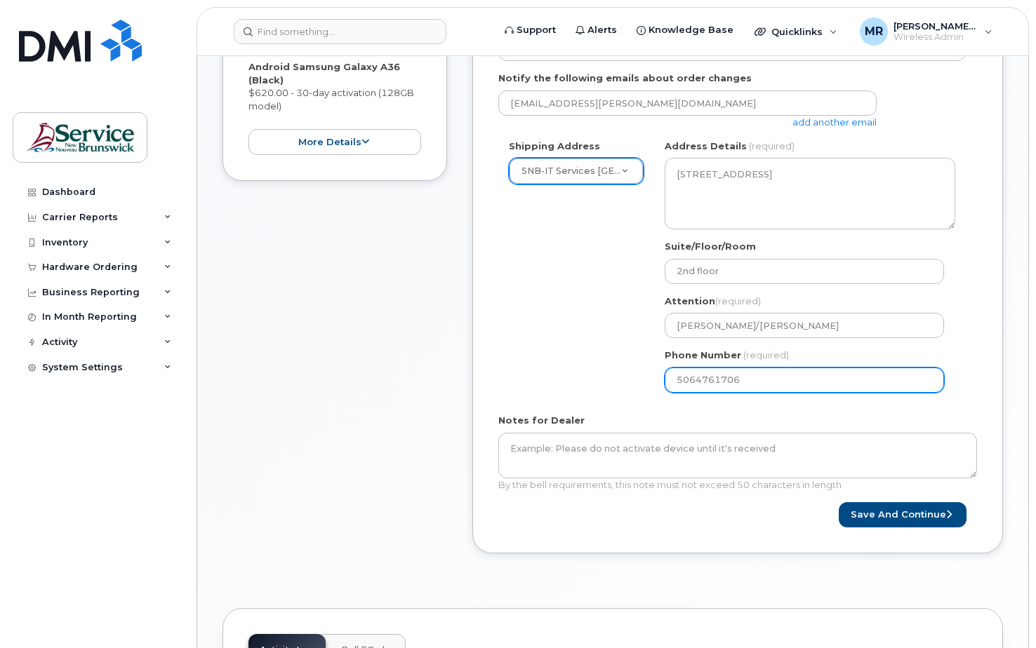
drag, startPoint x: 760, startPoint y: 381, endPoint x: 660, endPoint y: 380, distance: 99.6
click at [660, 380] on div "NB Fredericton Search your address... Manually edit your address Click to searc…" at bounding box center [810, 272] width 312 height 264
paste input "number"
select select
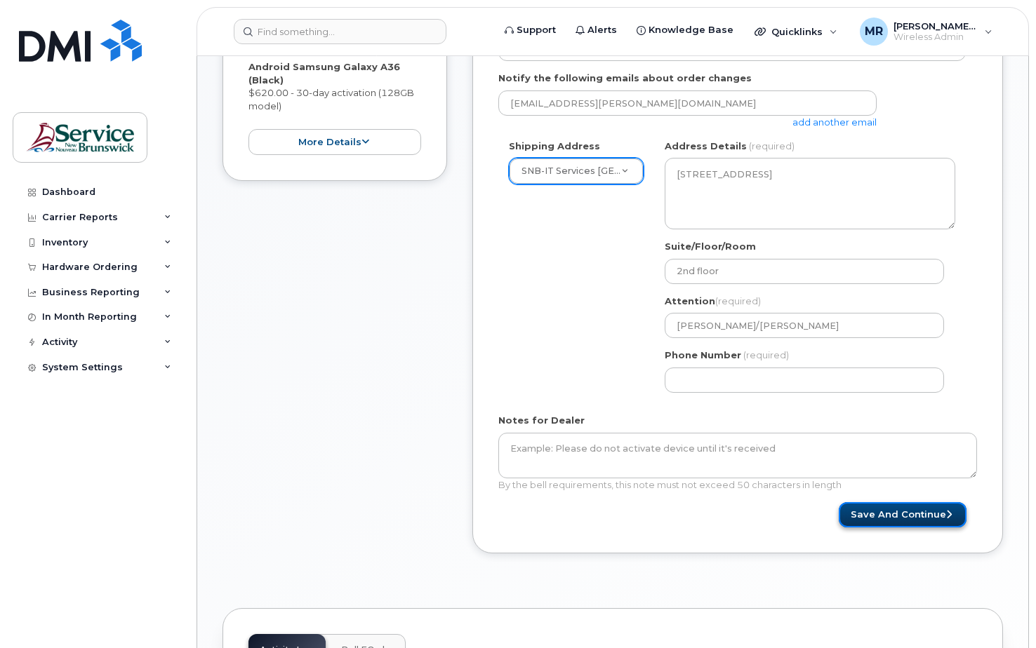
click at [899, 516] on button "Save and Continue" at bounding box center [902, 515] width 128 height 26
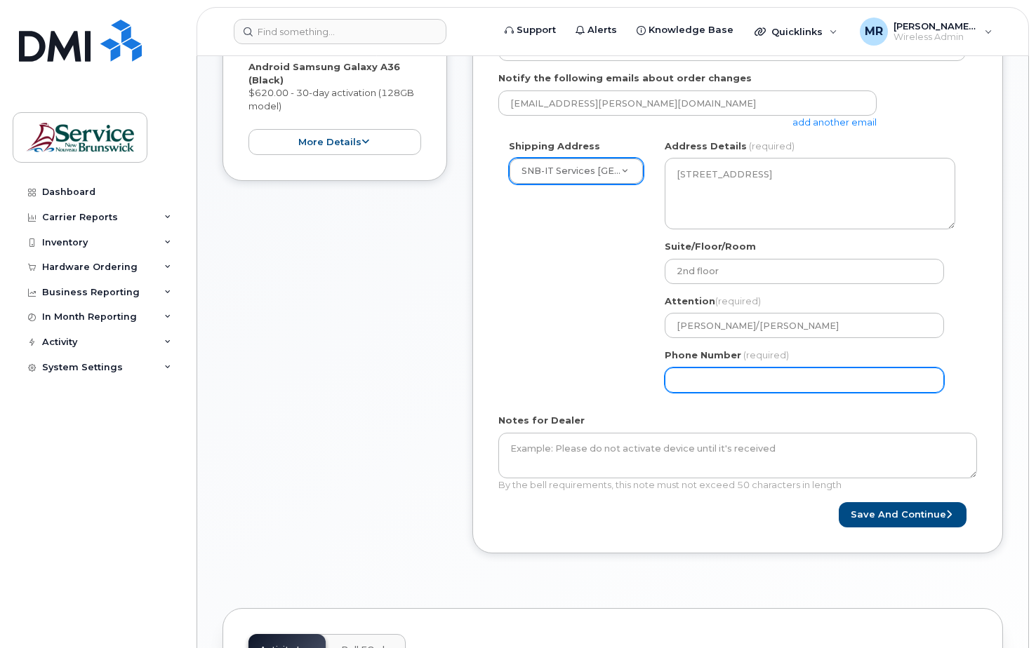
click at [718, 381] on input "Phone Number" at bounding box center [803, 380] width 279 height 25
select select
type input "5064705511"
click at [838, 502] on button "Save and Continue" at bounding box center [902, 515] width 128 height 26
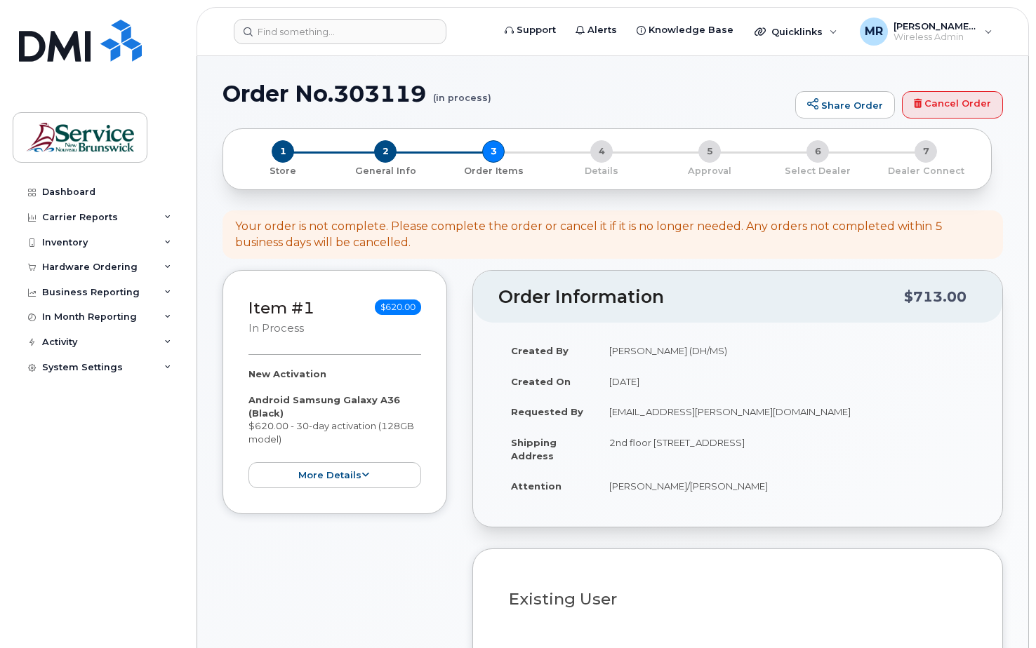
select select
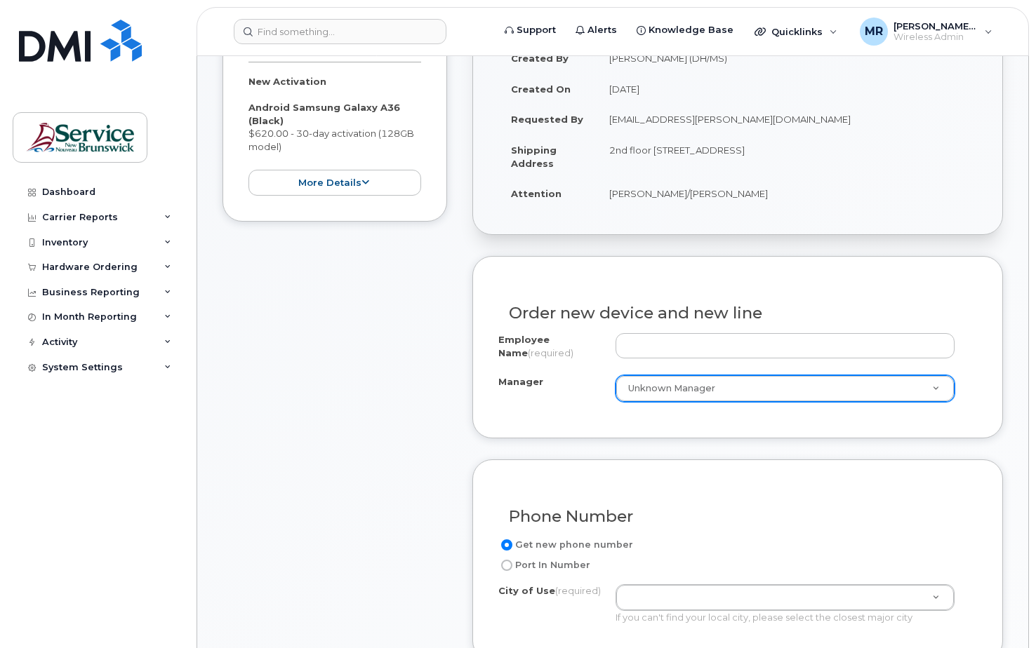
scroll to position [351, 0]
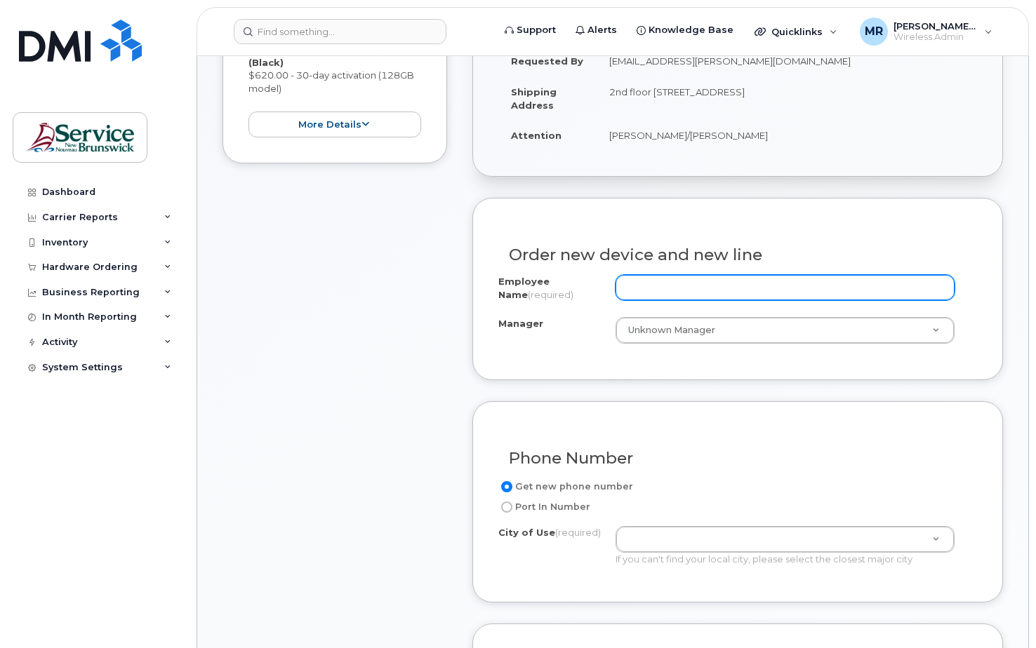
click at [654, 290] on input "Employee Name (required)" at bounding box center [785, 287] width 340 height 25
click at [678, 293] on input "Employee Name (required)" at bounding box center [785, 287] width 340 height 25
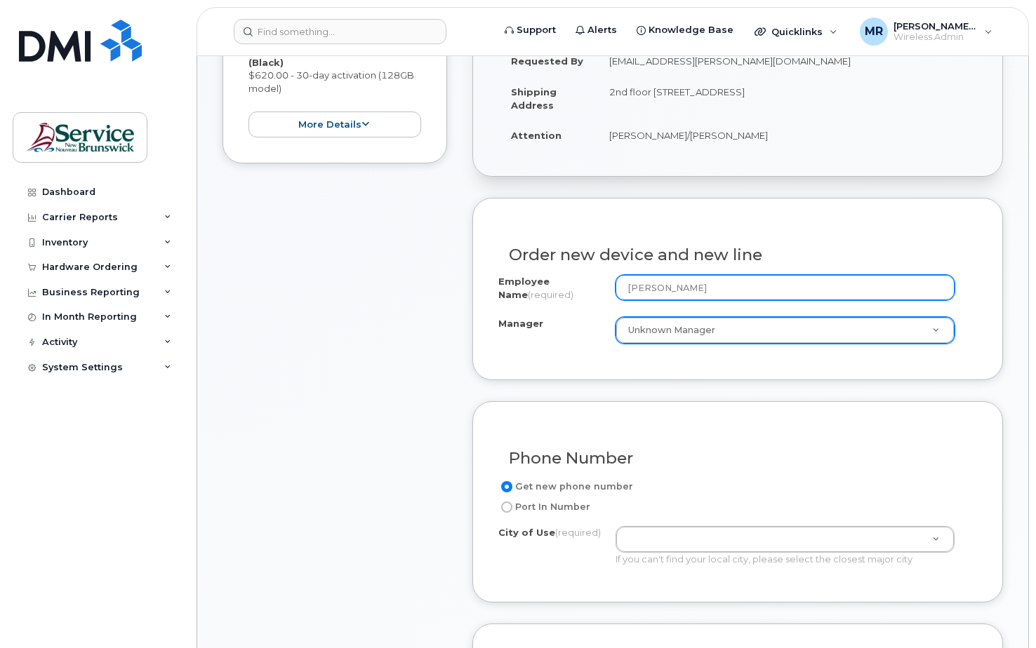
type input "[PERSON_NAME]"
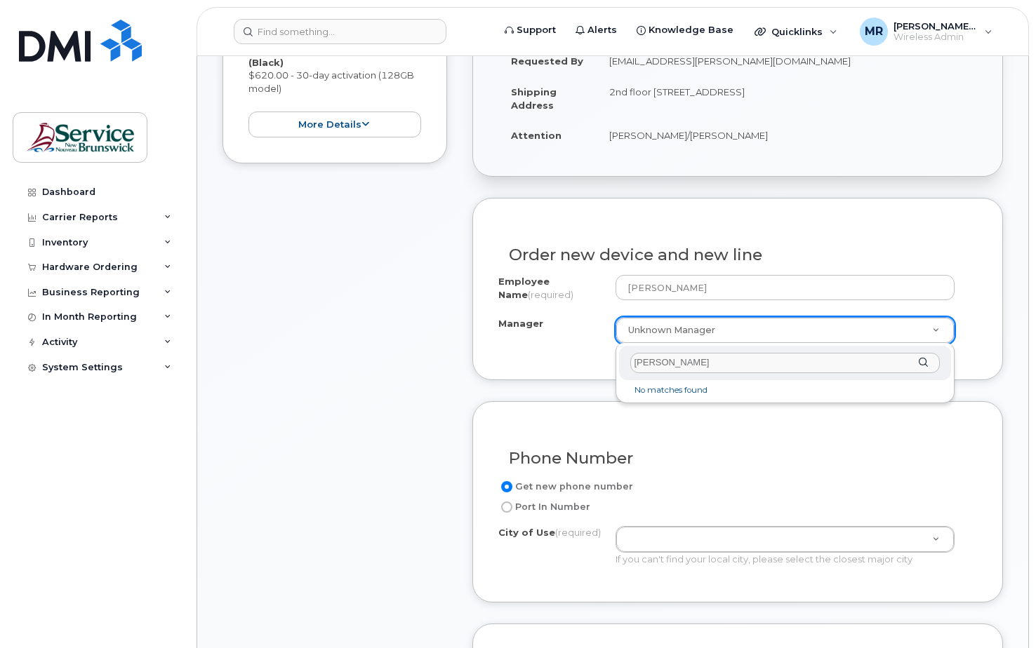
drag, startPoint x: 645, startPoint y: 365, endPoint x: 610, endPoint y: 365, distance: 35.1
type input "Danielle McLennan"
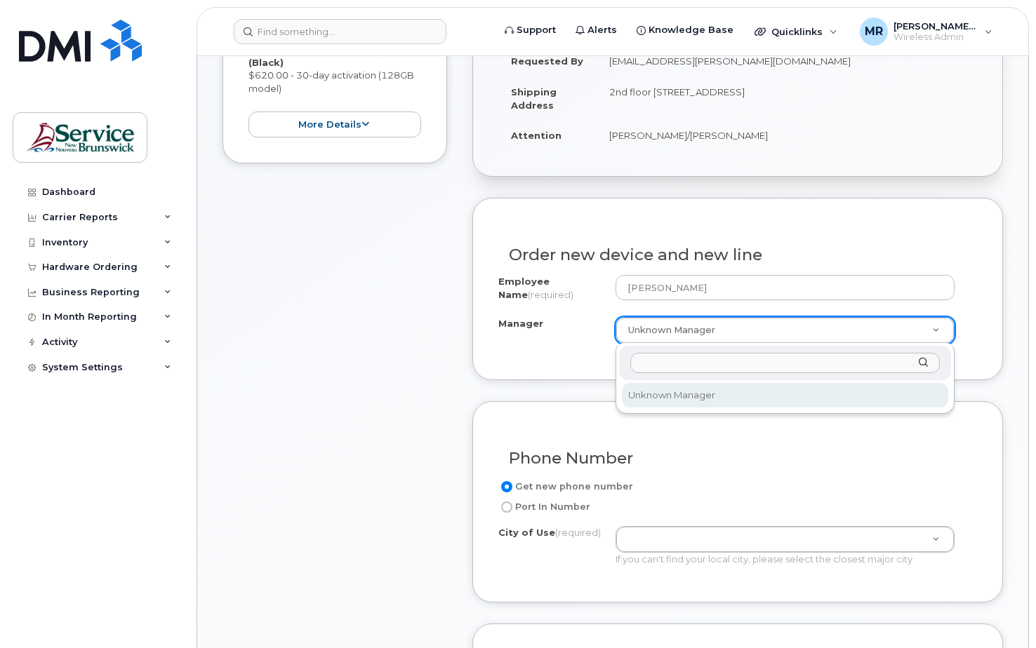
click at [921, 363] on div "Manager" at bounding box center [785, 363] width 333 height 34
click at [924, 361] on div "Manager D" at bounding box center [785, 363] width 333 height 34
drag, startPoint x: 654, startPoint y: 352, endPoint x: 598, endPoint y: 358, distance: 55.7
type input "a"
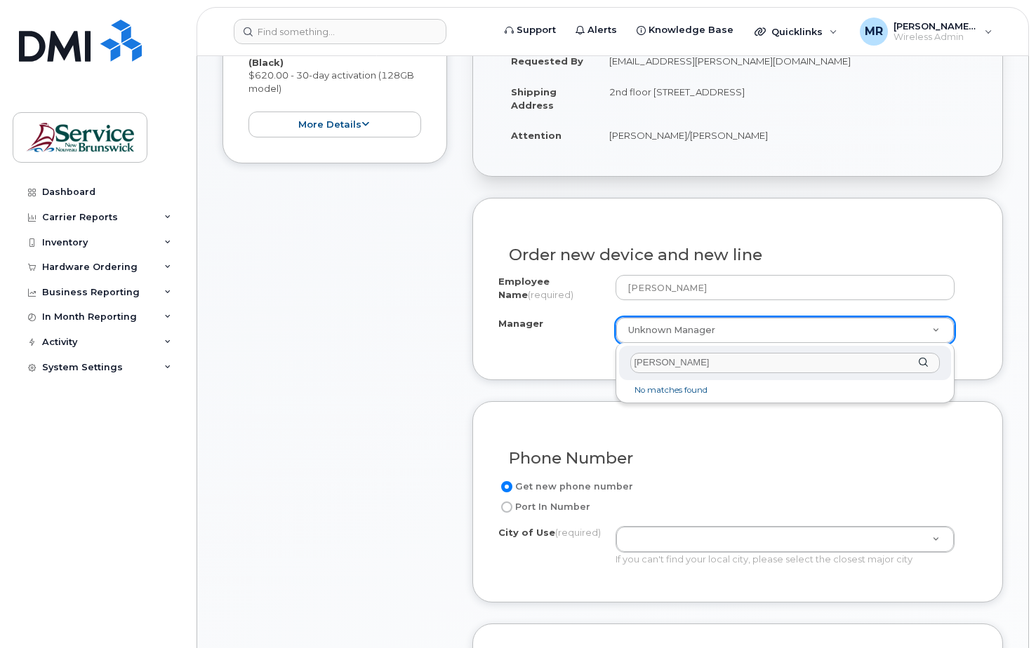
type input "McLennan"
drag, startPoint x: 685, startPoint y: 361, endPoint x: 605, endPoint y: 360, distance: 80.0
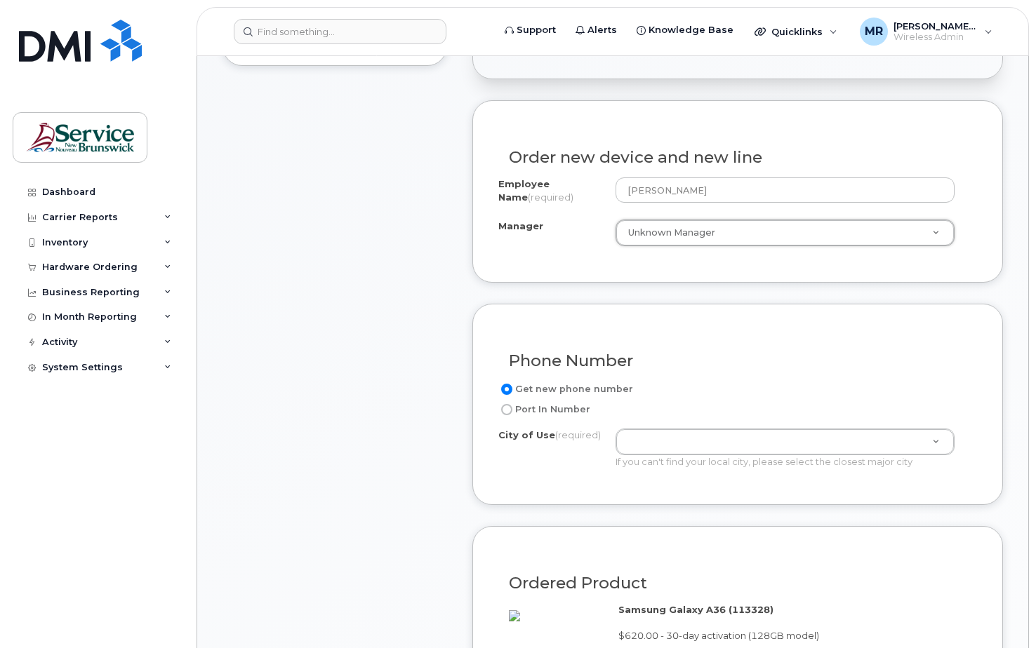
scroll to position [491, 0]
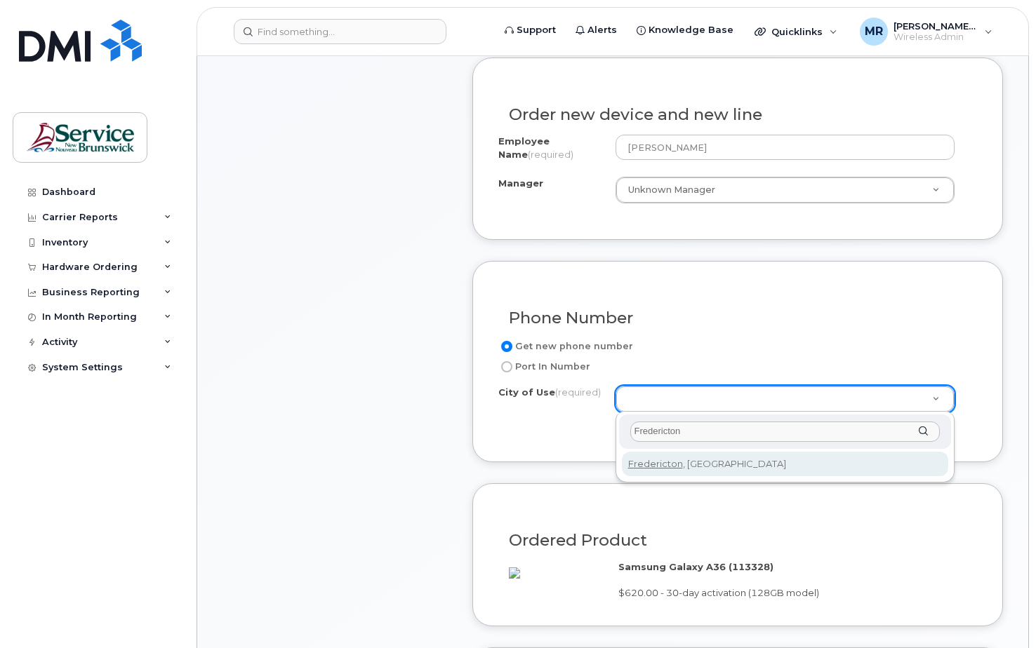
type input "Fredericton"
type input "1578"
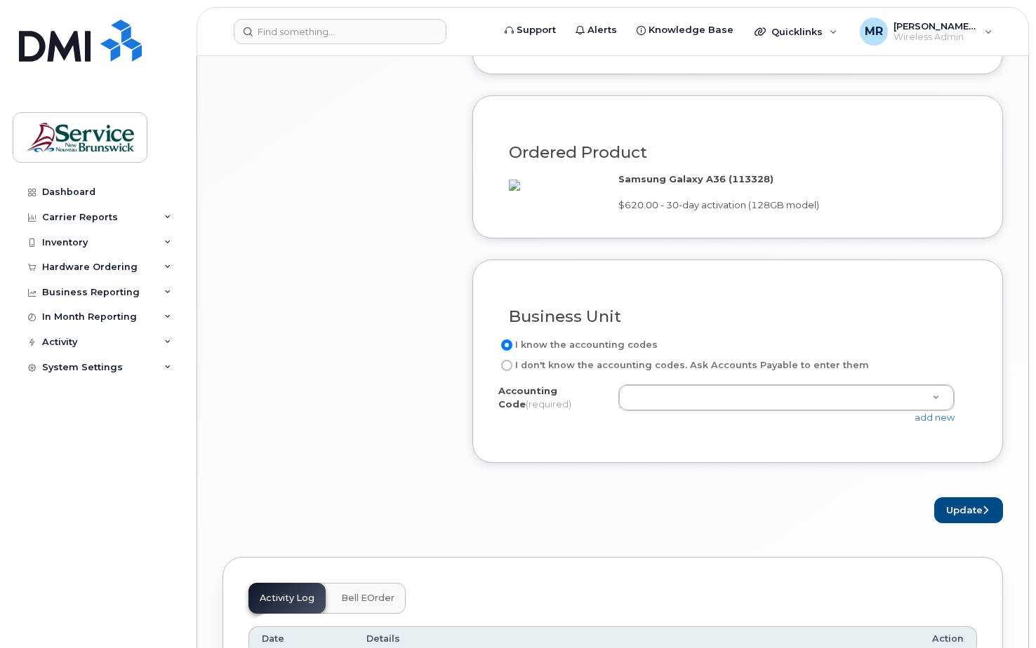
scroll to position [912, 0]
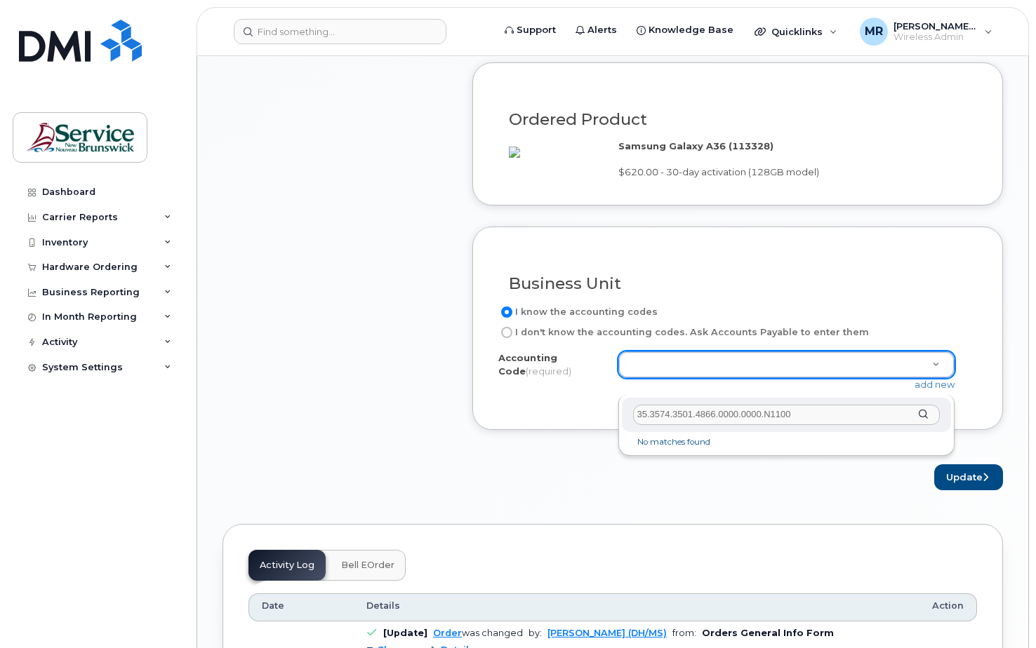
type input "35.3574.3501.4866.0000.0000.N11001"
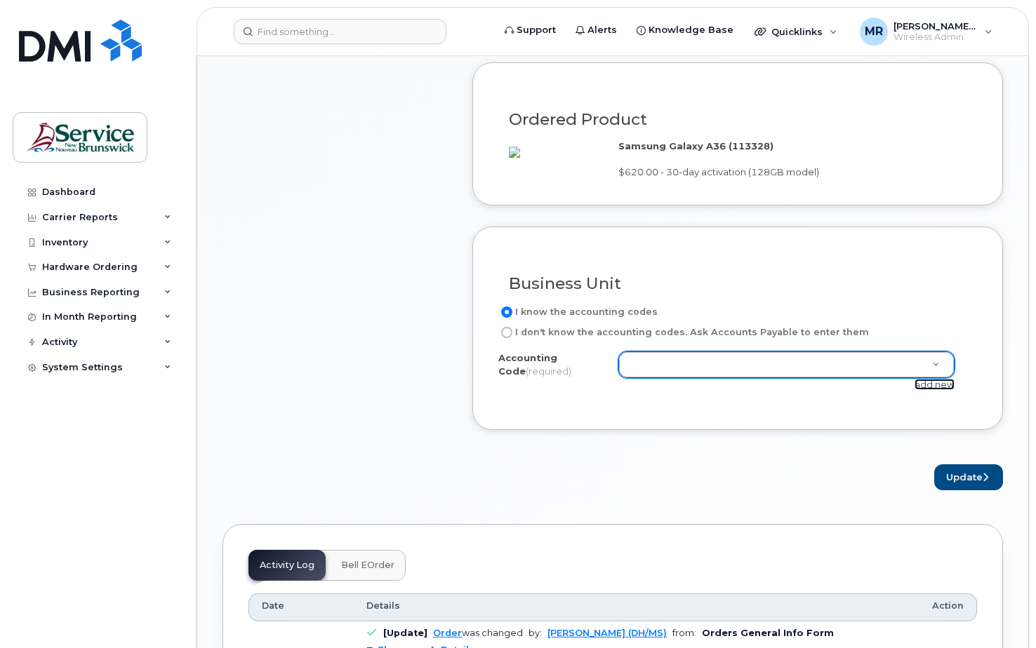
click at [921, 390] on link "add new" at bounding box center [934, 384] width 40 height 11
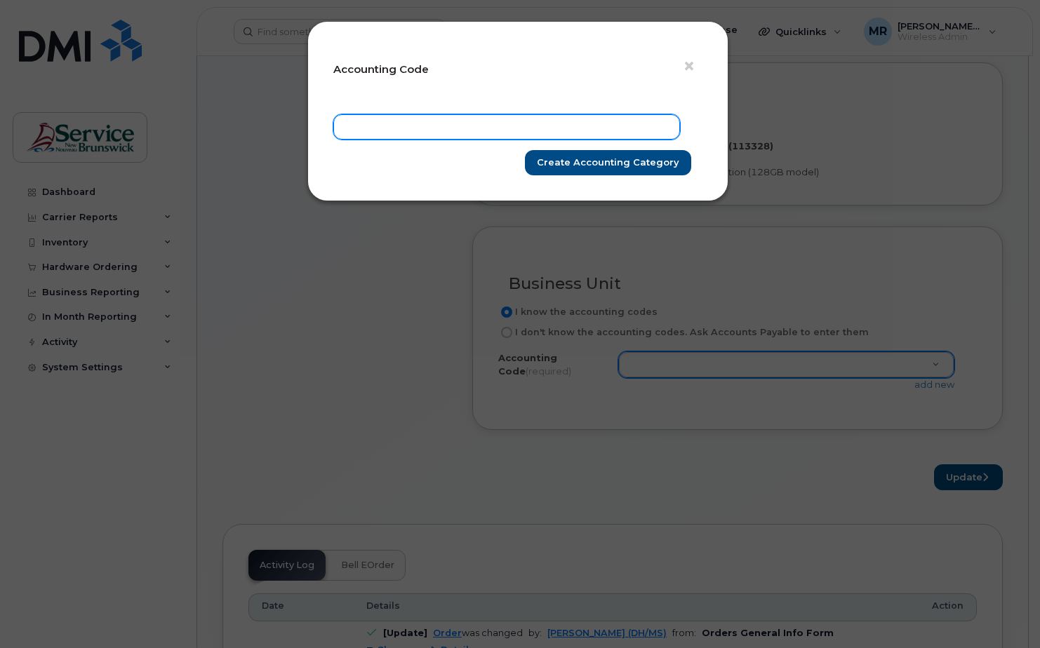
click at [392, 126] on input "text" at bounding box center [506, 126] width 347 height 25
type input "35.3574.3501.4866.0000.0000.N11001"
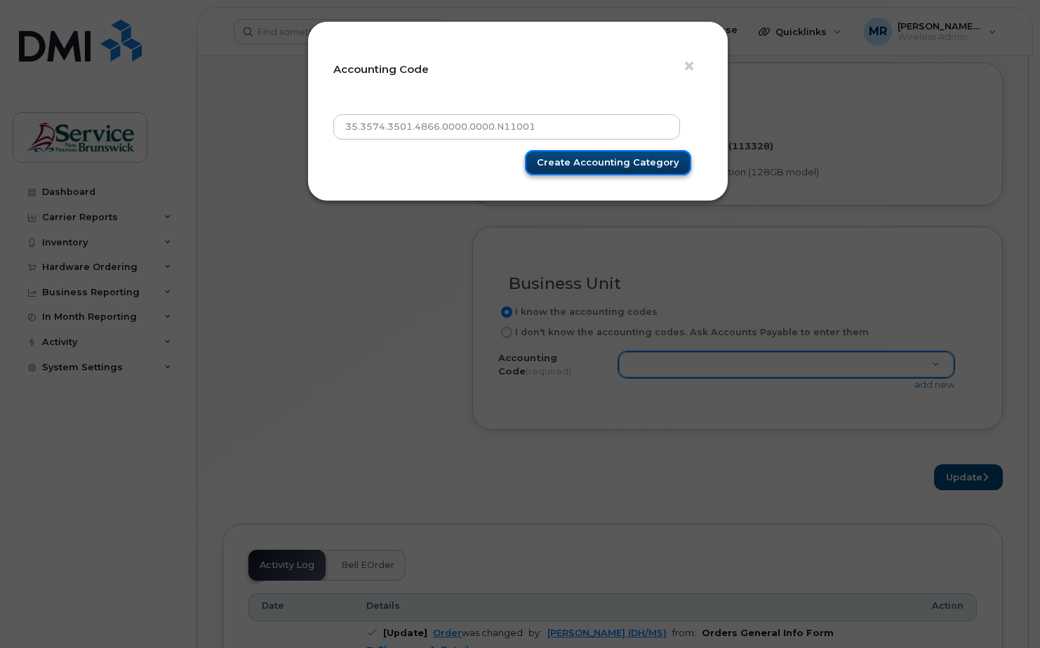
click at [617, 166] on input "Create Accounting category" at bounding box center [608, 163] width 166 height 26
type input "Create Accounting category"
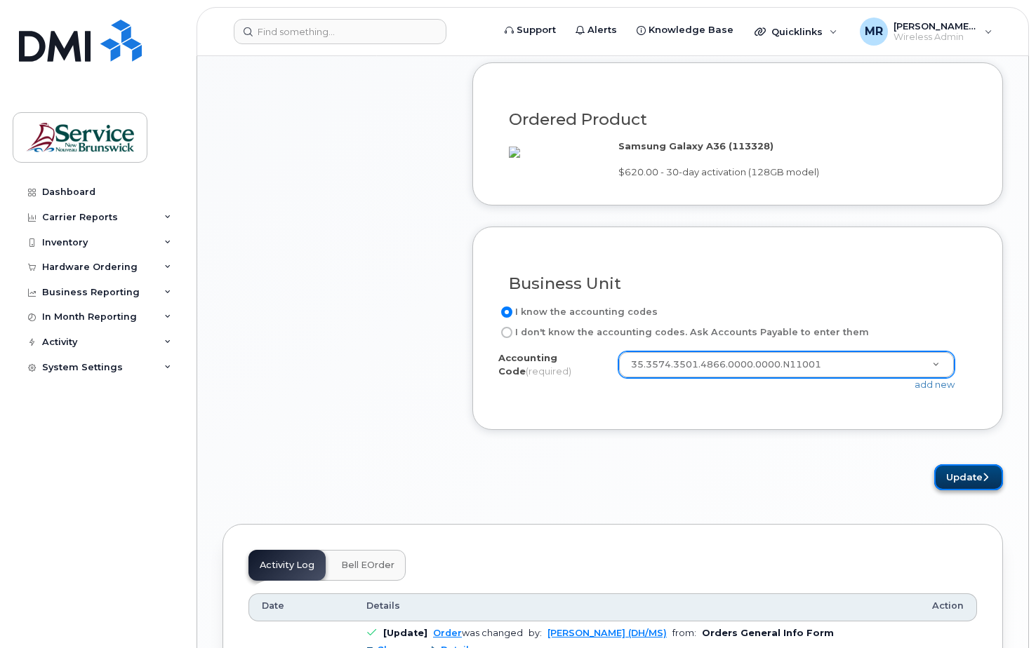
click at [971, 490] on button "Update" at bounding box center [968, 477] width 69 height 26
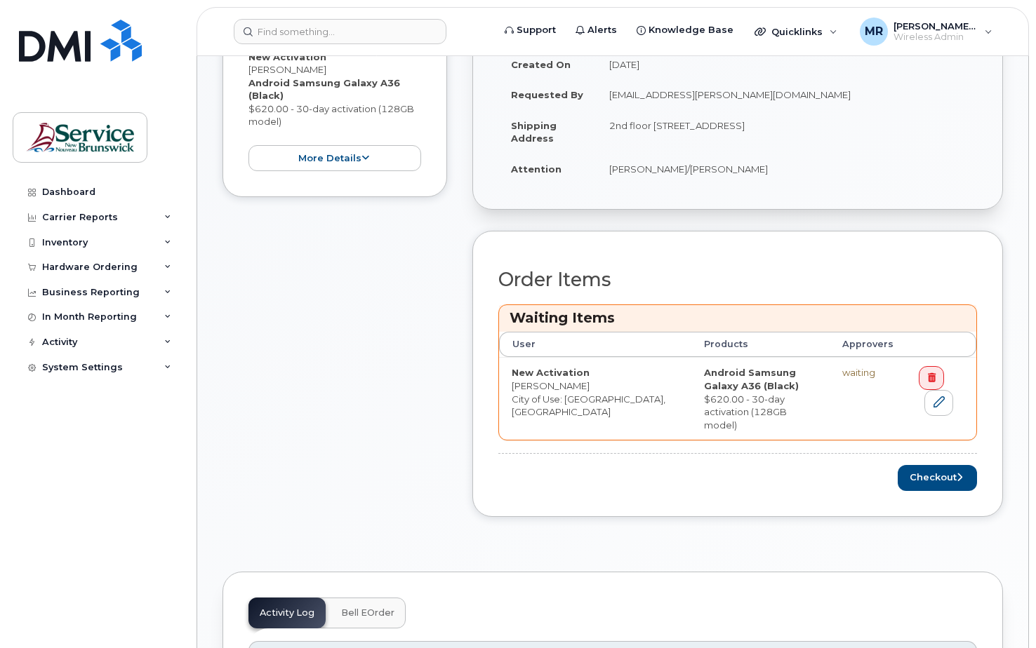
scroll to position [403, 0]
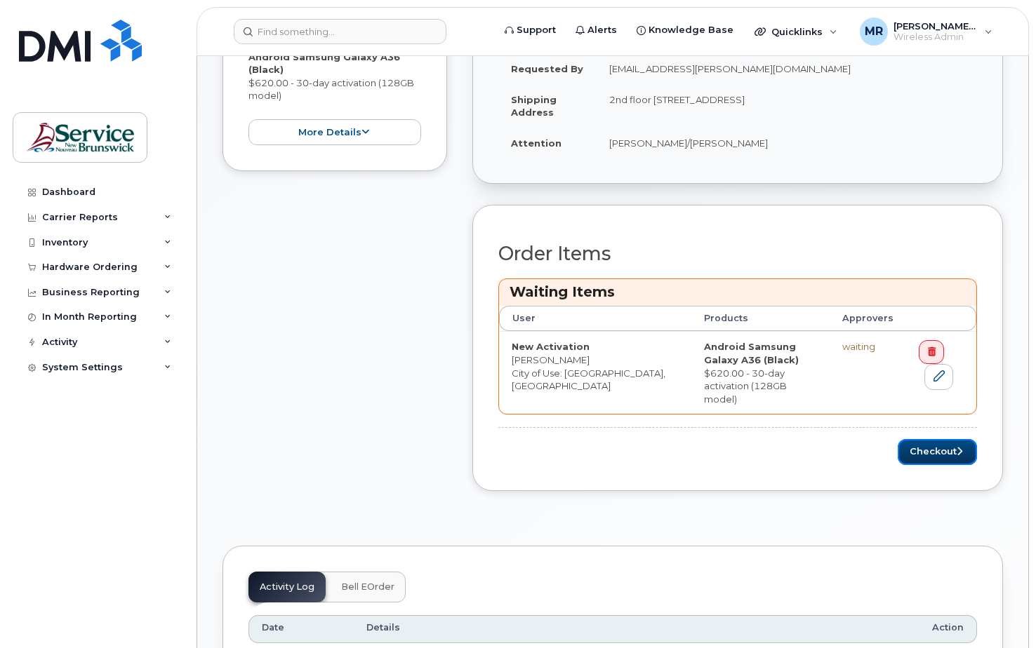
drag, startPoint x: 928, startPoint y: 431, endPoint x: 803, endPoint y: 445, distance: 125.7
click at [803, 445] on div "Checkout" at bounding box center [737, 452] width 479 height 26
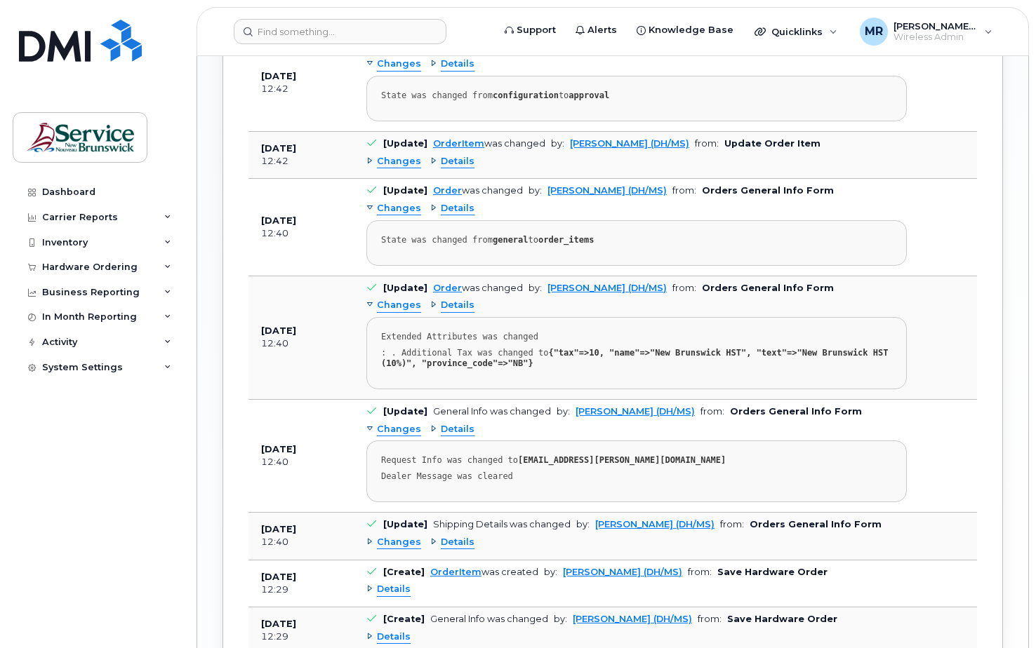
scroll to position [737, 0]
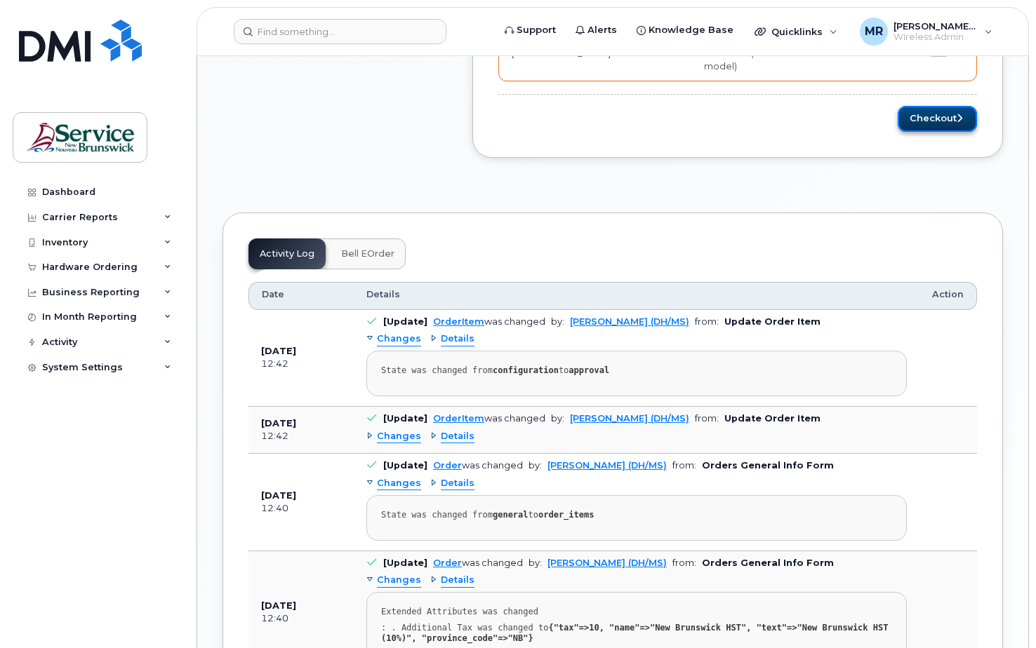
click at [926, 106] on button "Checkout" at bounding box center [936, 119] width 79 height 26
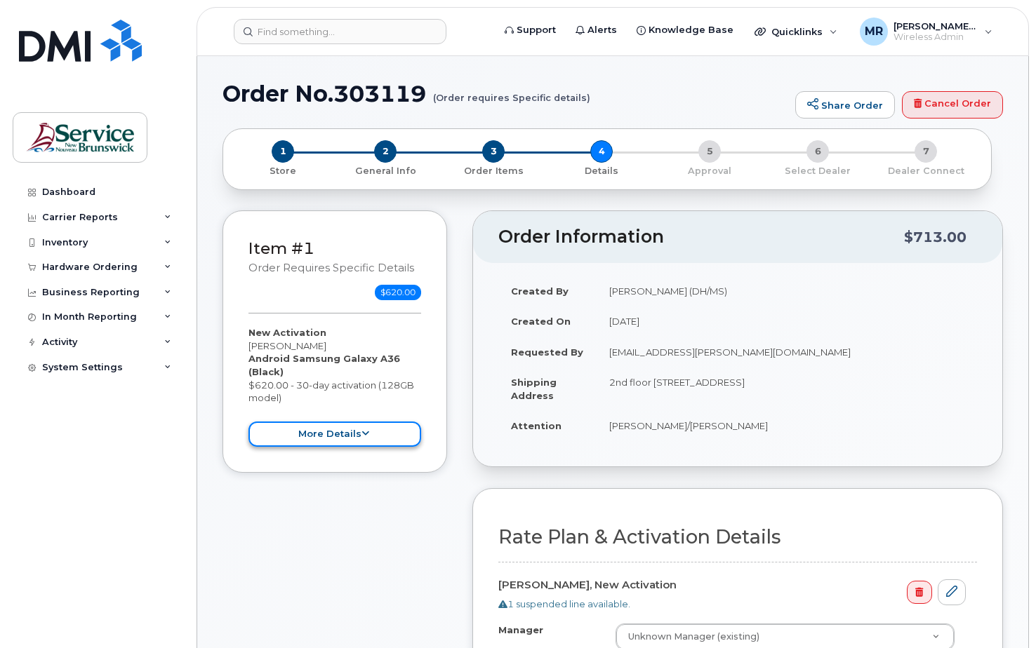
click at [341, 429] on button "more details" at bounding box center [334, 435] width 173 height 26
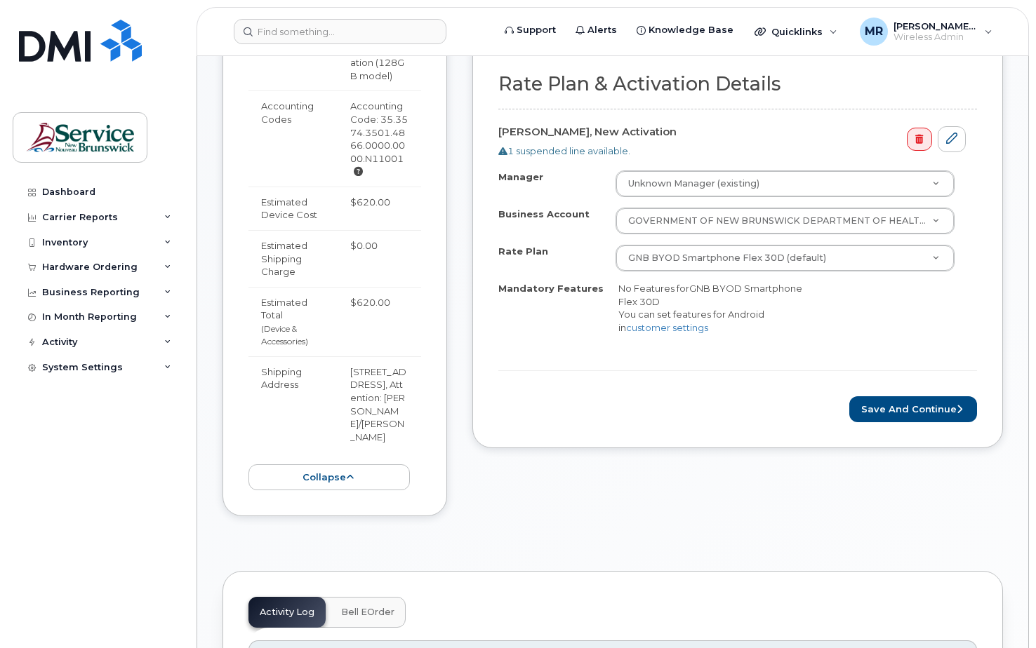
scroll to position [526, 0]
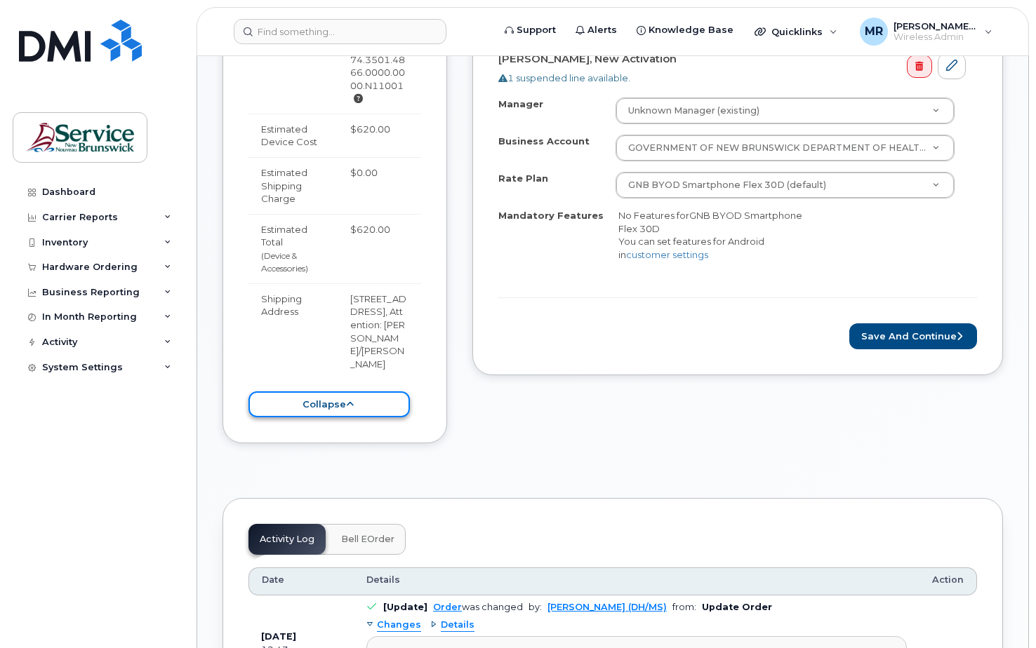
click at [369, 417] on button "collapse" at bounding box center [328, 405] width 161 height 26
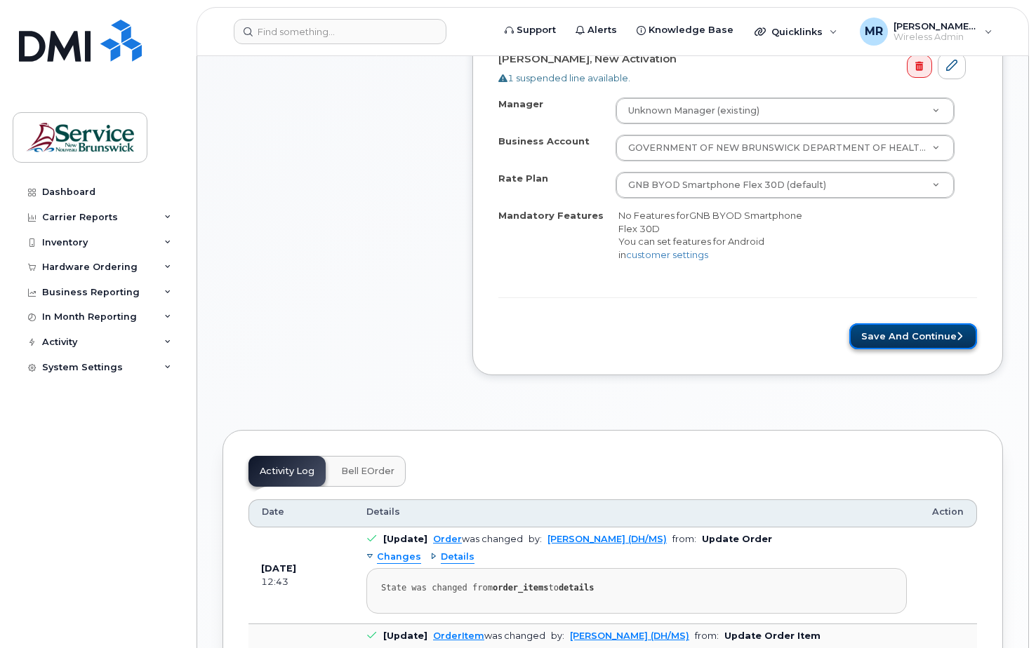
click at [894, 337] on button "Save and Continue" at bounding box center [913, 336] width 128 height 26
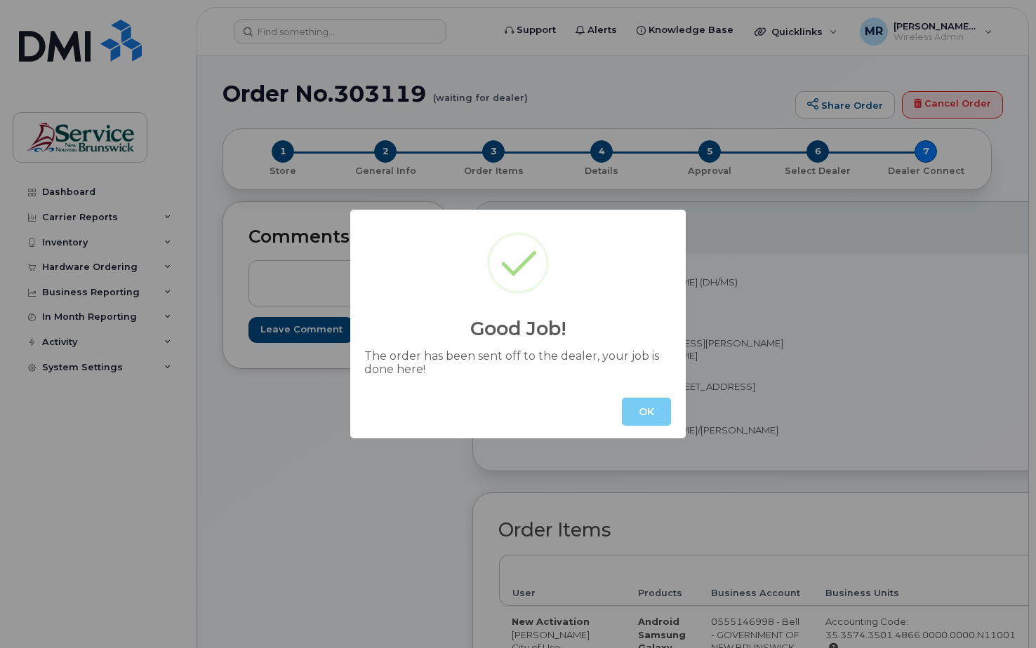
click at [644, 408] on button "OK" at bounding box center [646, 412] width 49 height 28
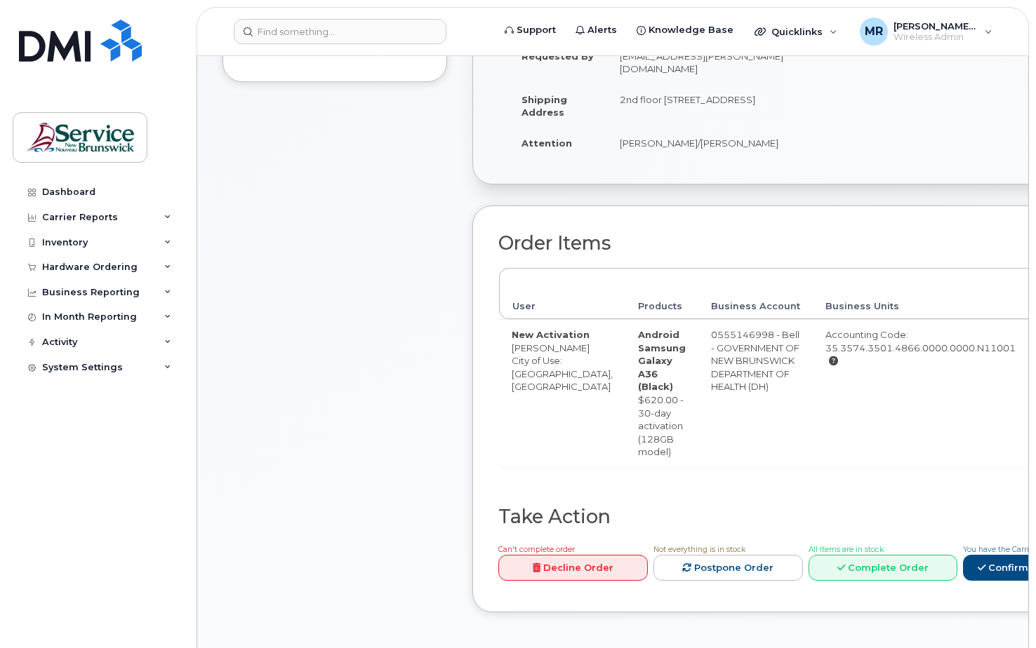
scroll to position [281, 0]
